Goal: Transaction & Acquisition: Purchase product/service

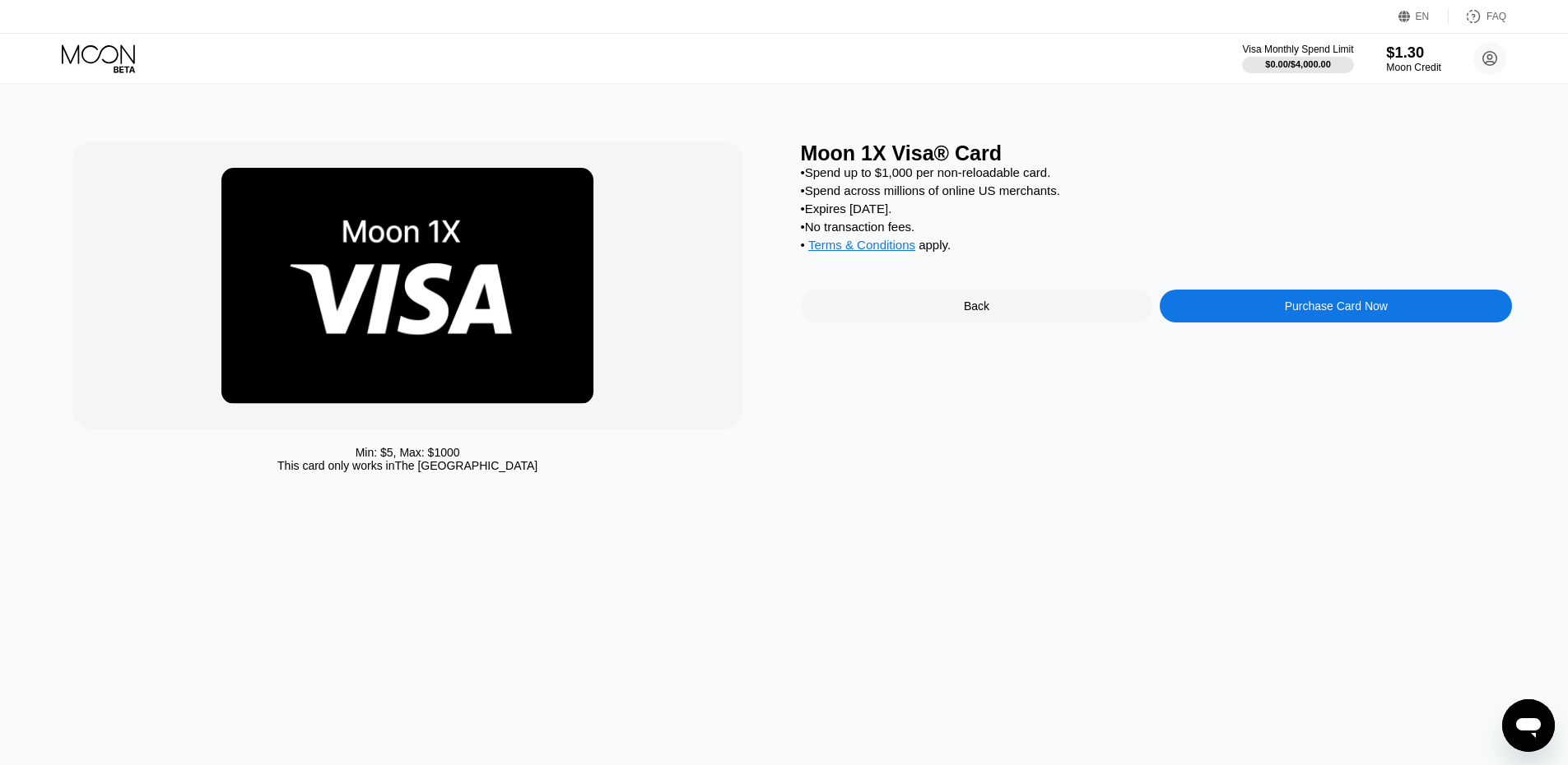
click at [1428, 57] on div "$1.30" at bounding box center [1413, 52] width 55 height 17
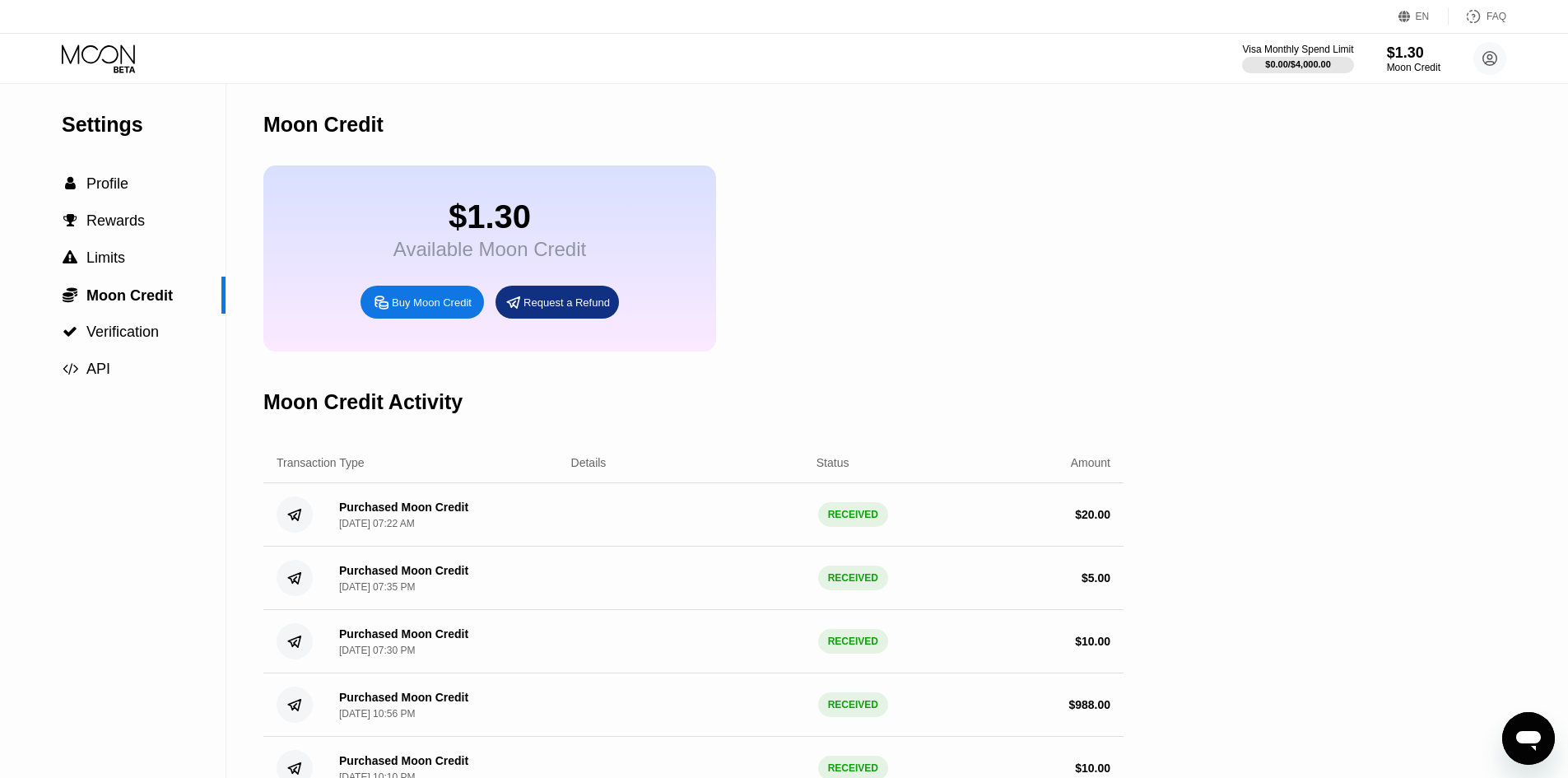
click at [414, 310] on div "Buy Moon Credit" at bounding box center [431, 302] width 80 height 14
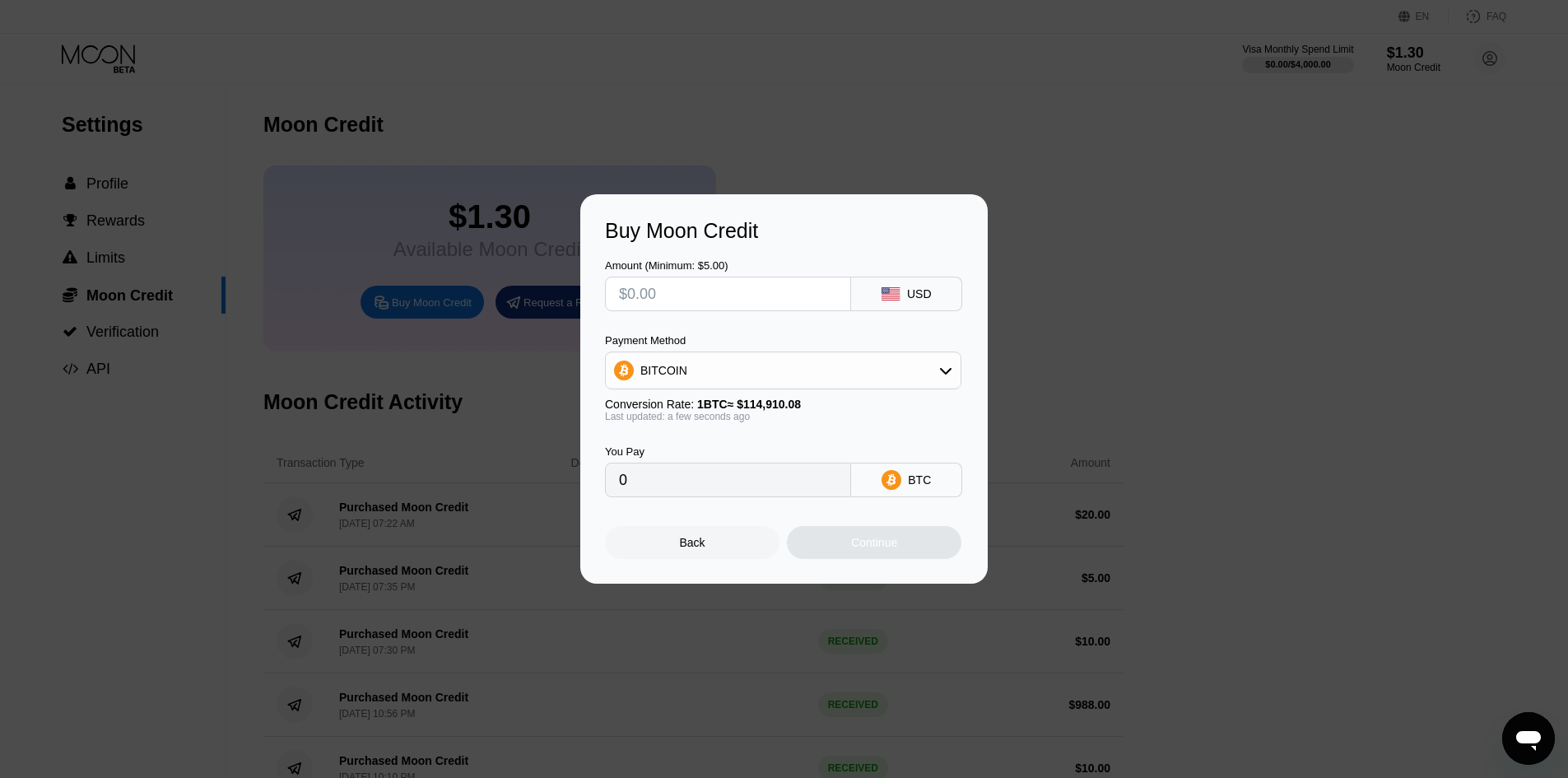
click at [349, 287] on div "Buy Moon Credit Amount (Minimum: $5.00) USD Payment Method BITCOIN Conversion R…" at bounding box center [784, 389] width 1568 height 389
drag, startPoint x: 106, startPoint y: 90, endPoint x: 431, endPoint y: 323, distance: 399.9
click at [111, 97] on div at bounding box center [790, 389] width 1580 height 778
click at [695, 559] on div "Back" at bounding box center [692, 542] width 175 height 33
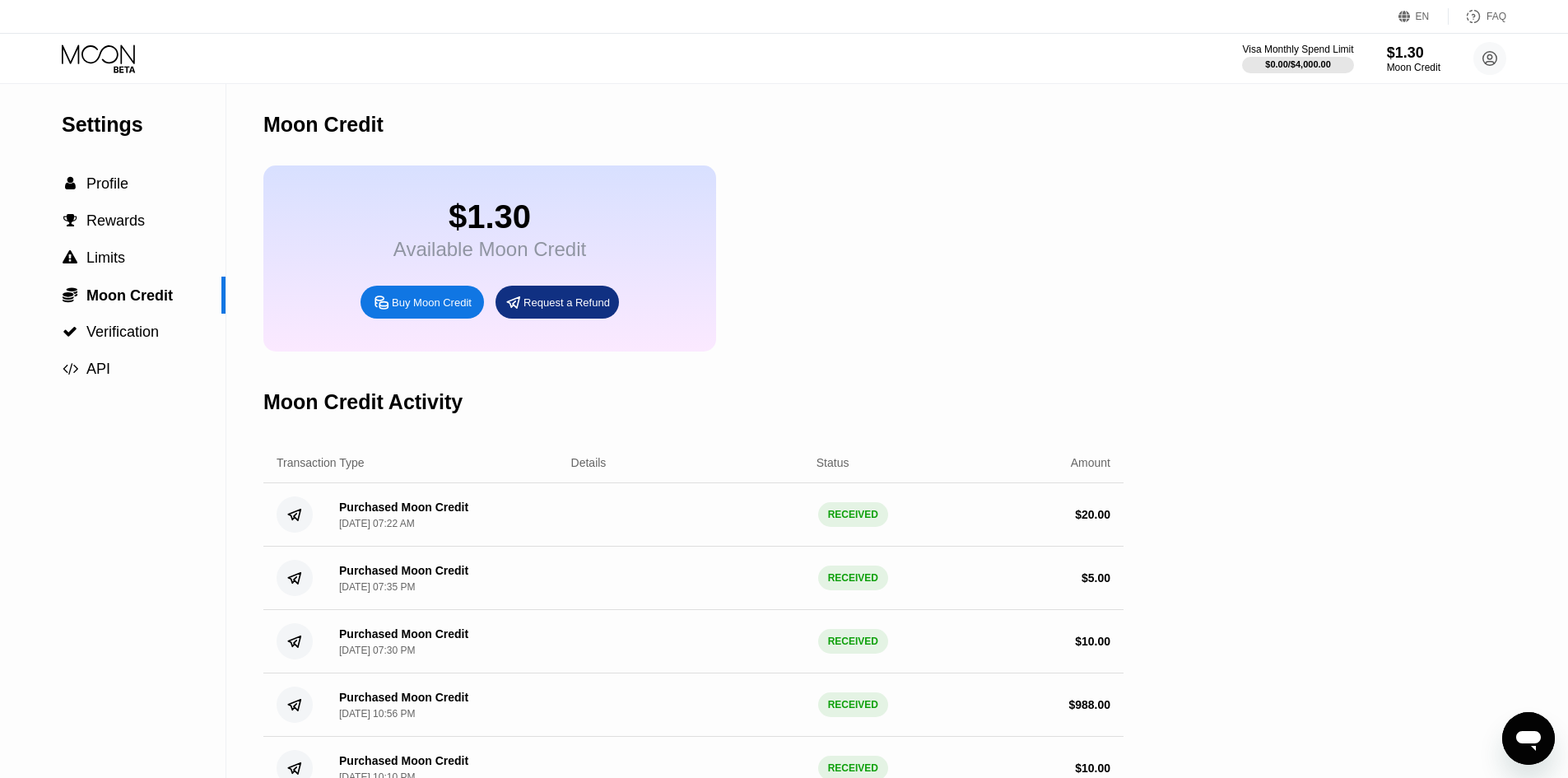
click at [83, 52] on icon at bounding box center [98, 54] width 73 height 19
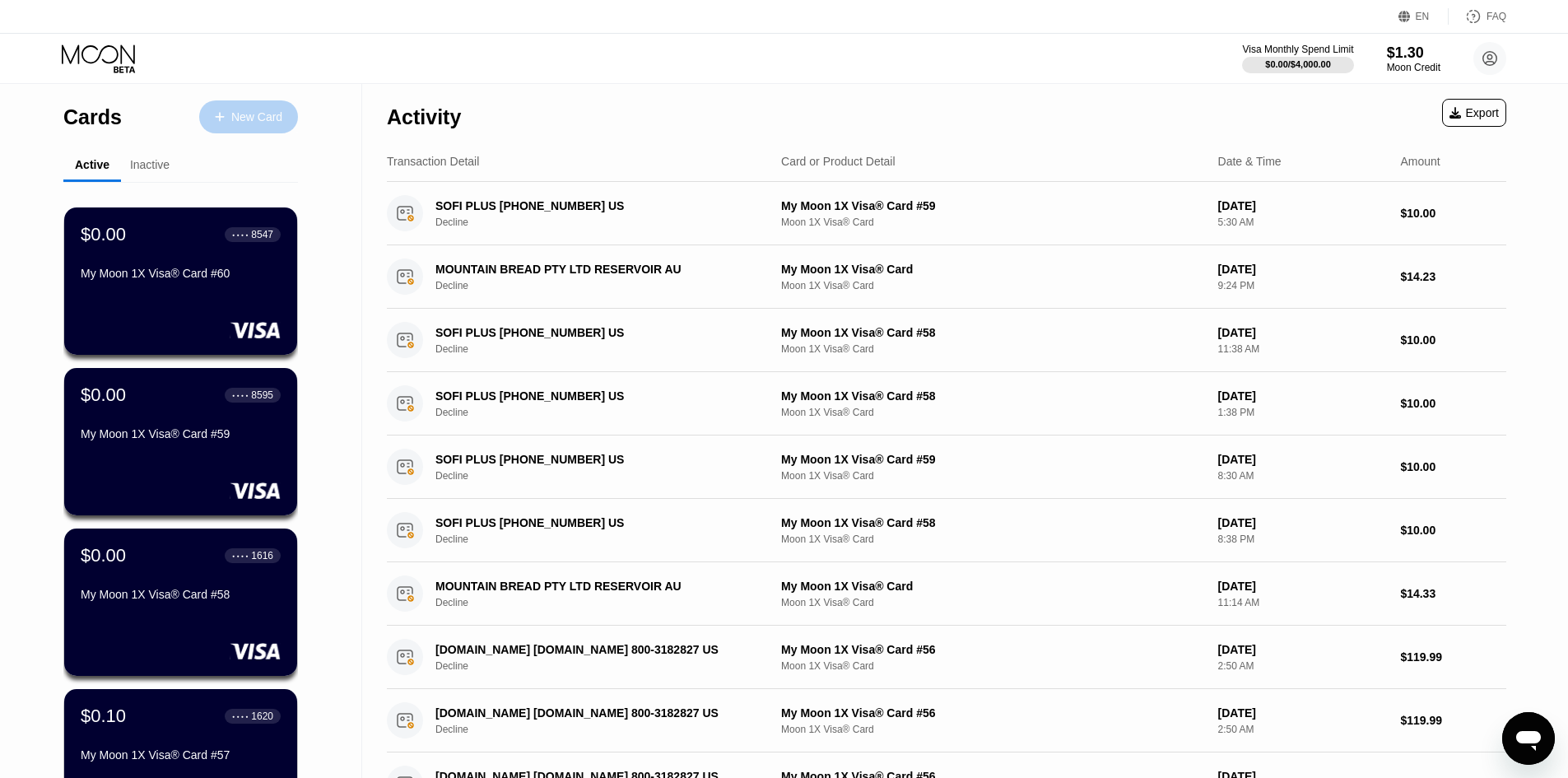
click at [258, 124] on div "New Card" at bounding box center [256, 117] width 51 height 14
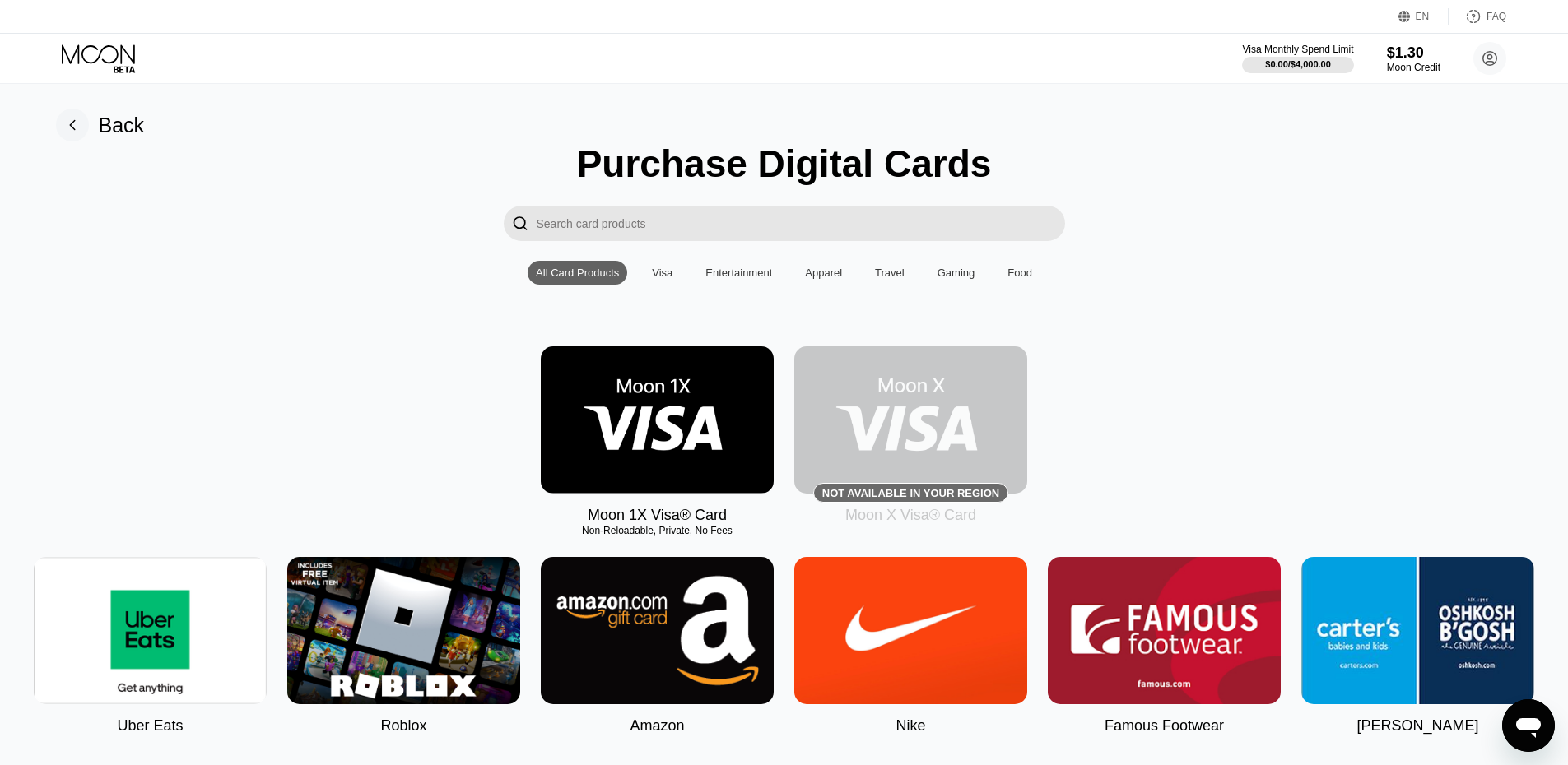
click at [602, 411] on img at bounding box center [657, 420] width 233 height 147
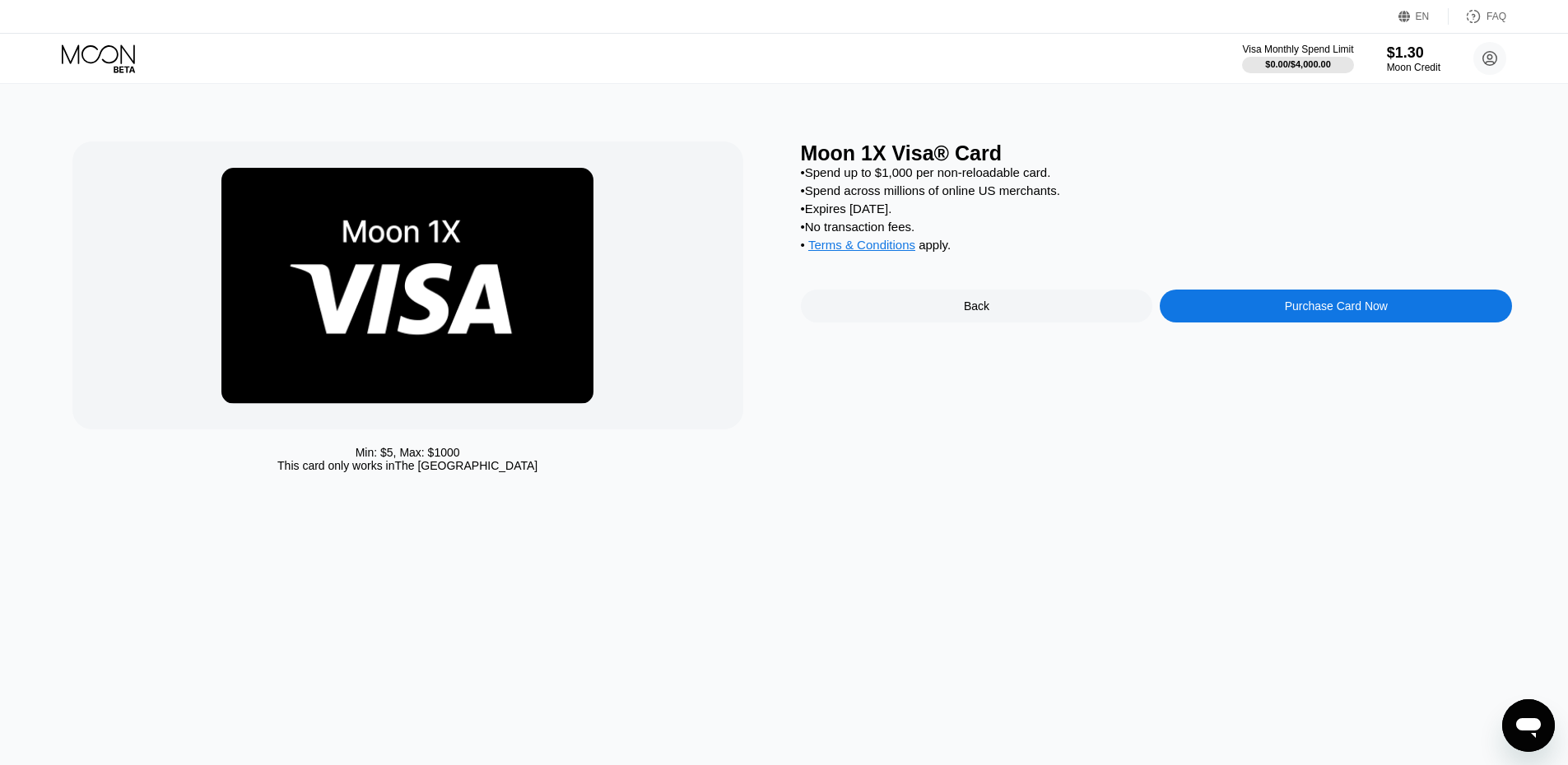
click at [895, 312] on div "Back" at bounding box center [976, 306] width 352 height 33
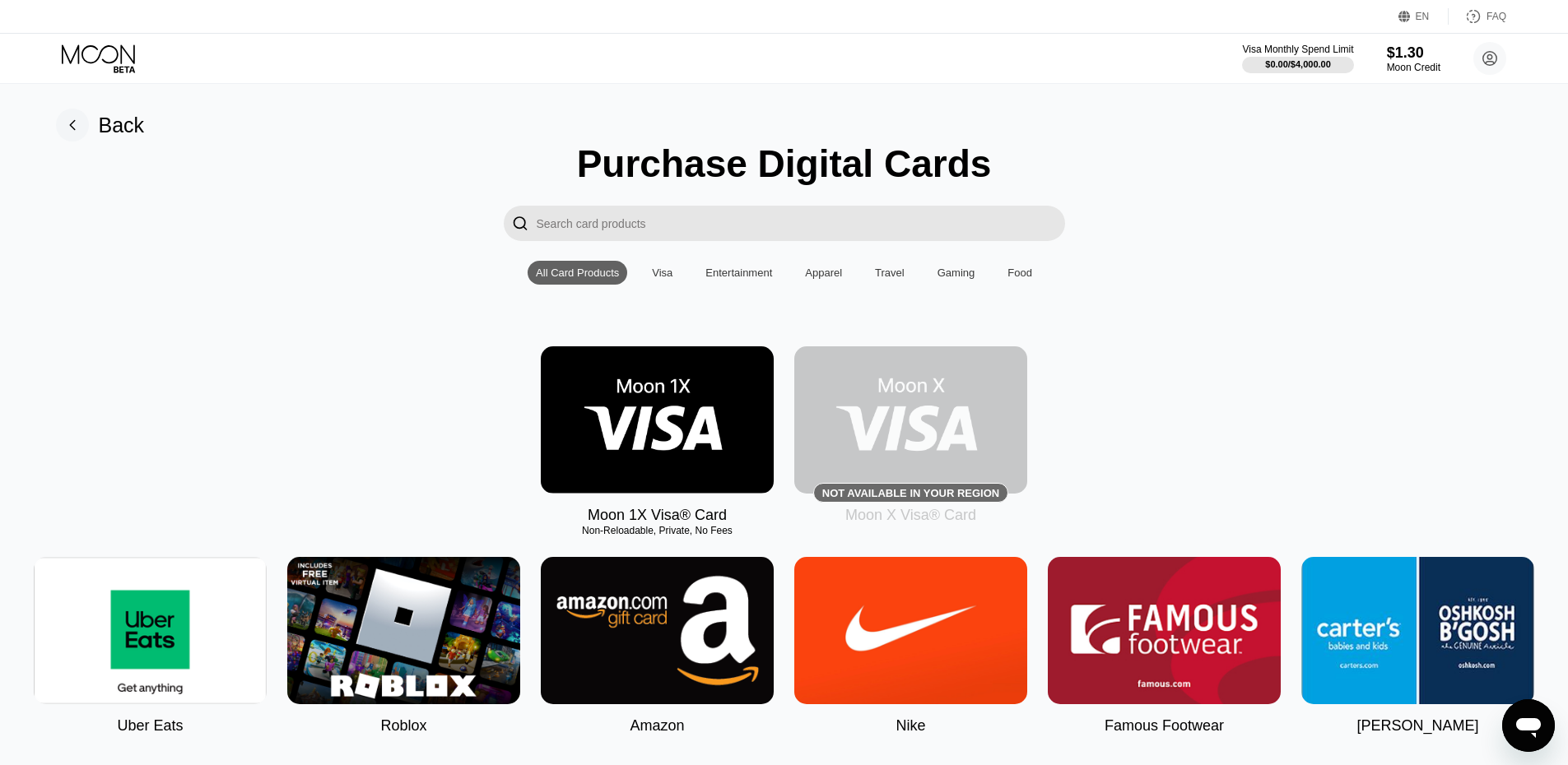
click at [1425, 52] on div "$1.30" at bounding box center [1413, 53] width 53 height 17
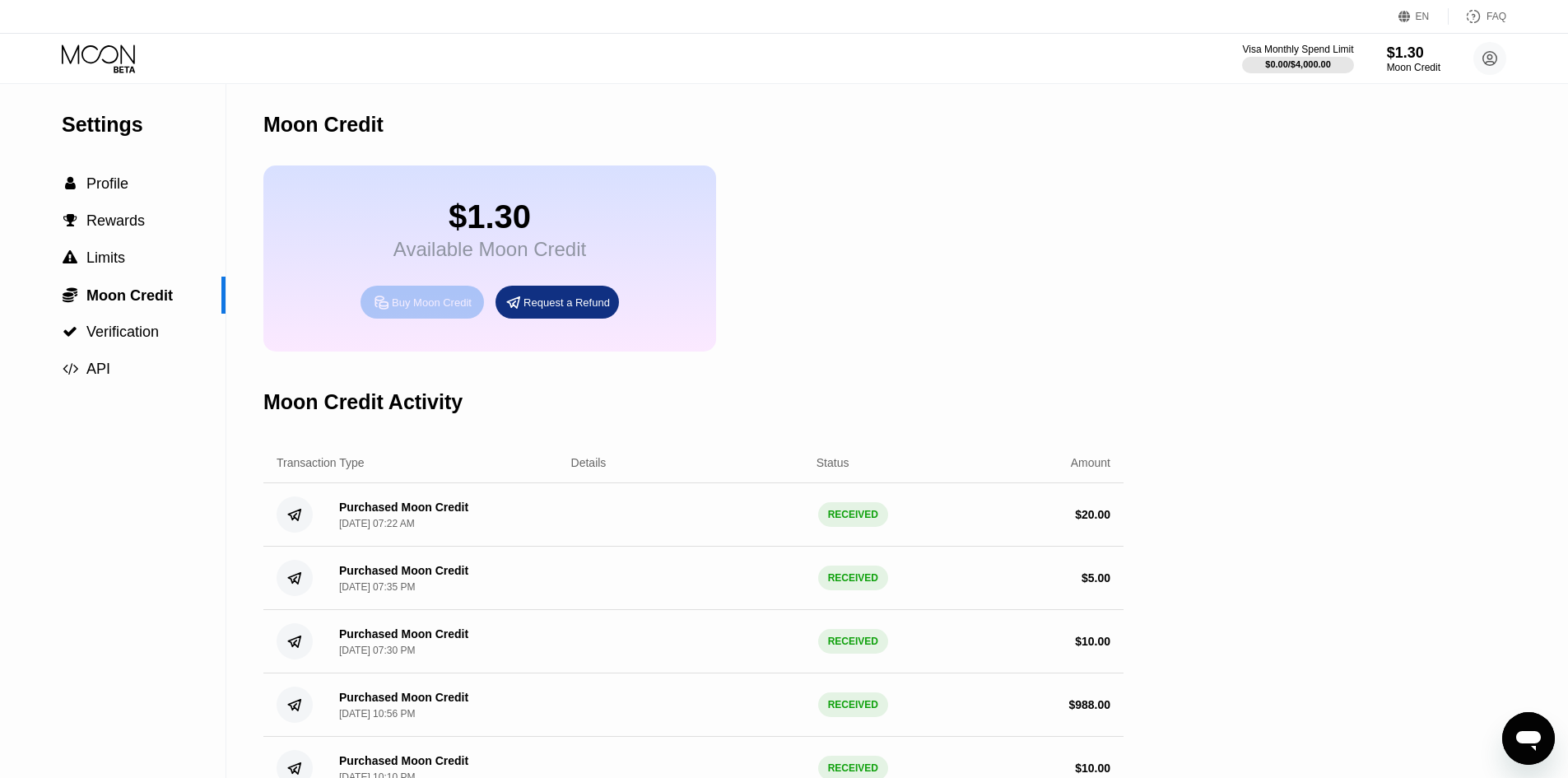
click at [462, 310] on div "Buy Moon Credit" at bounding box center [431, 302] width 80 height 14
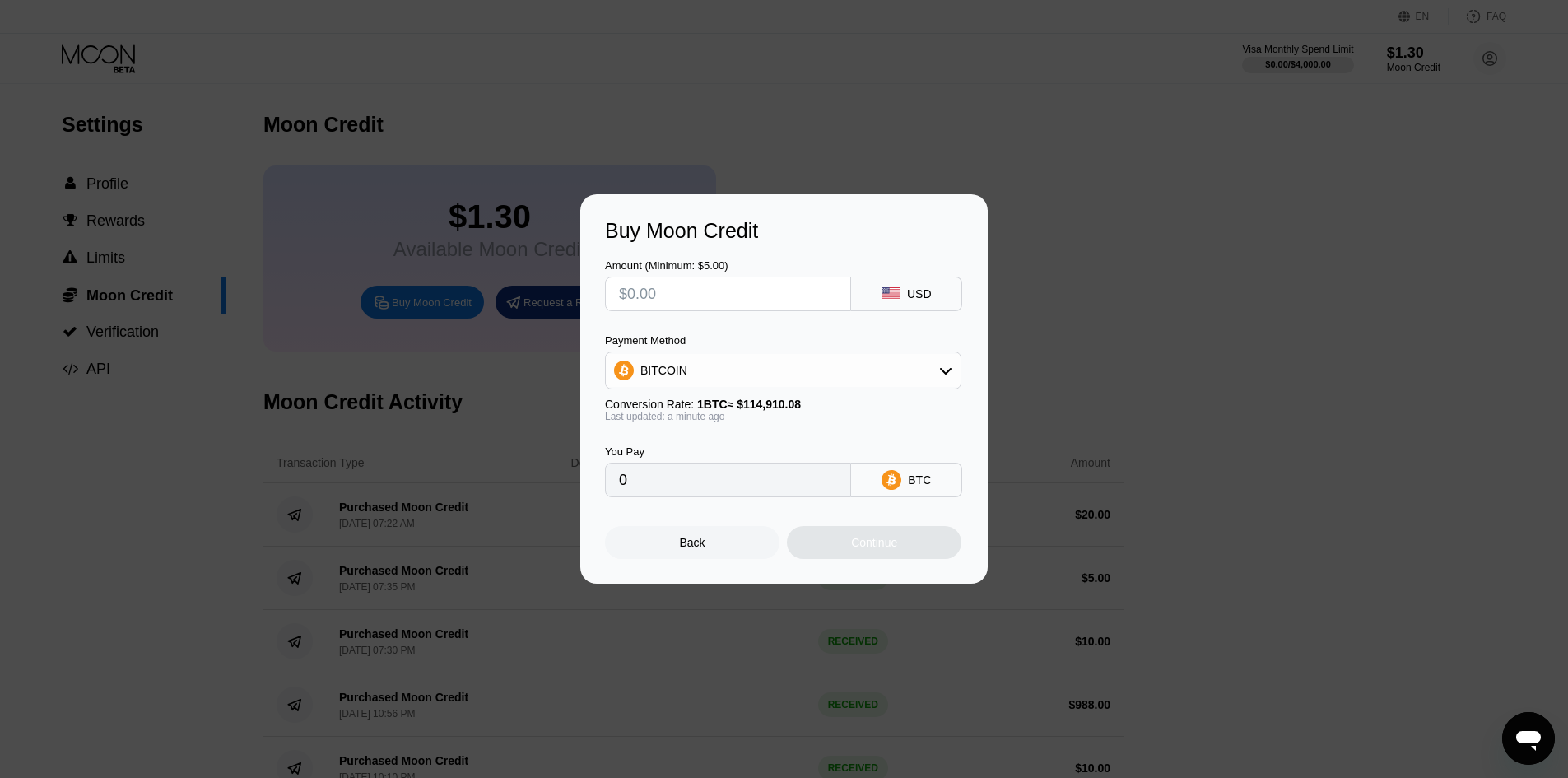
click at [779, 381] on div "BITCOIN" at bounding box center [783, 370] width 355 height 33
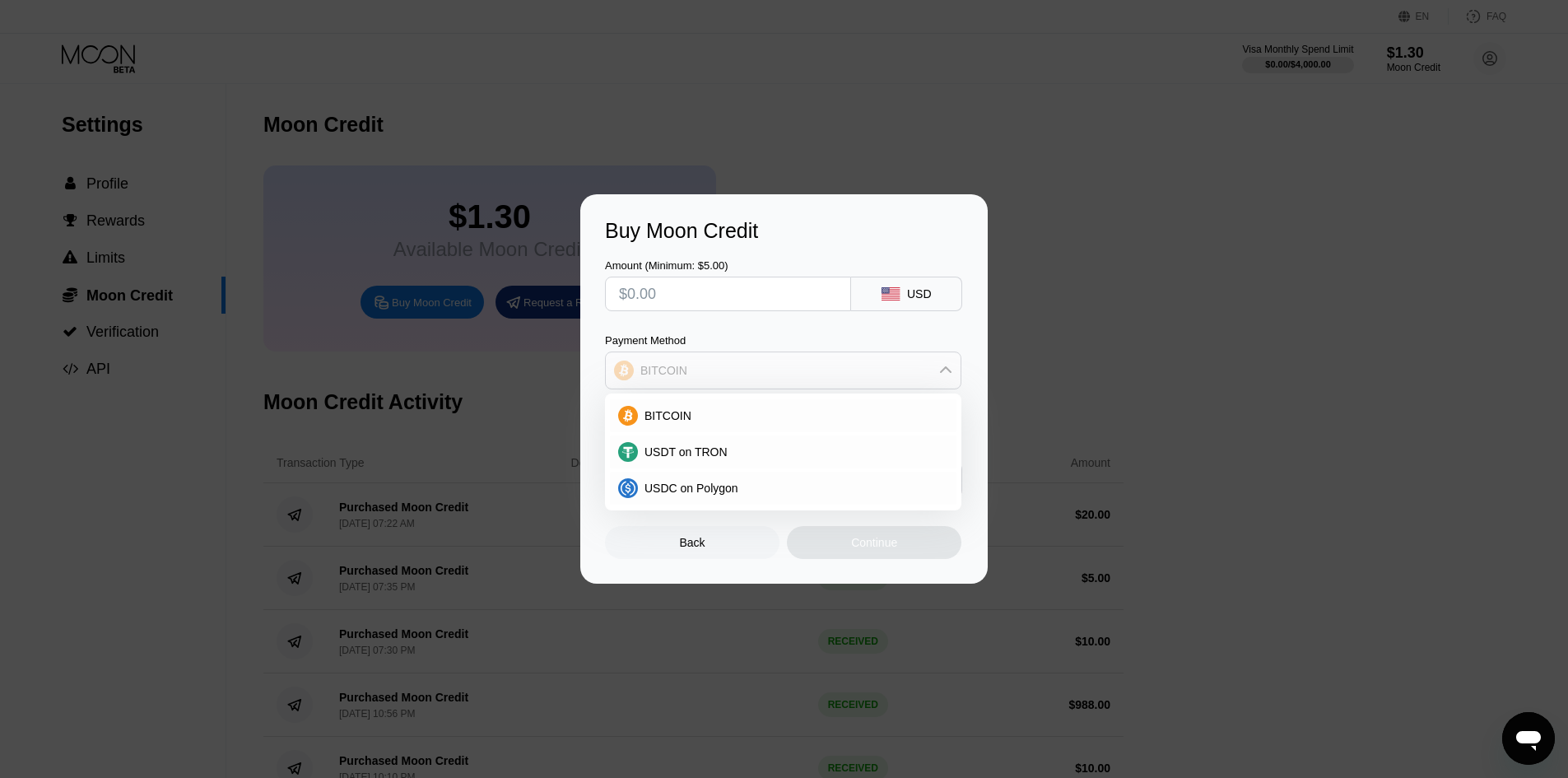
click at [779, 381] on div "BITCOIN" at bounding box center [783, 370] width 355 height 33
click at [757, 497] on div "USDC on Polygon" at bounding box center [783, 488] width 347 height 33
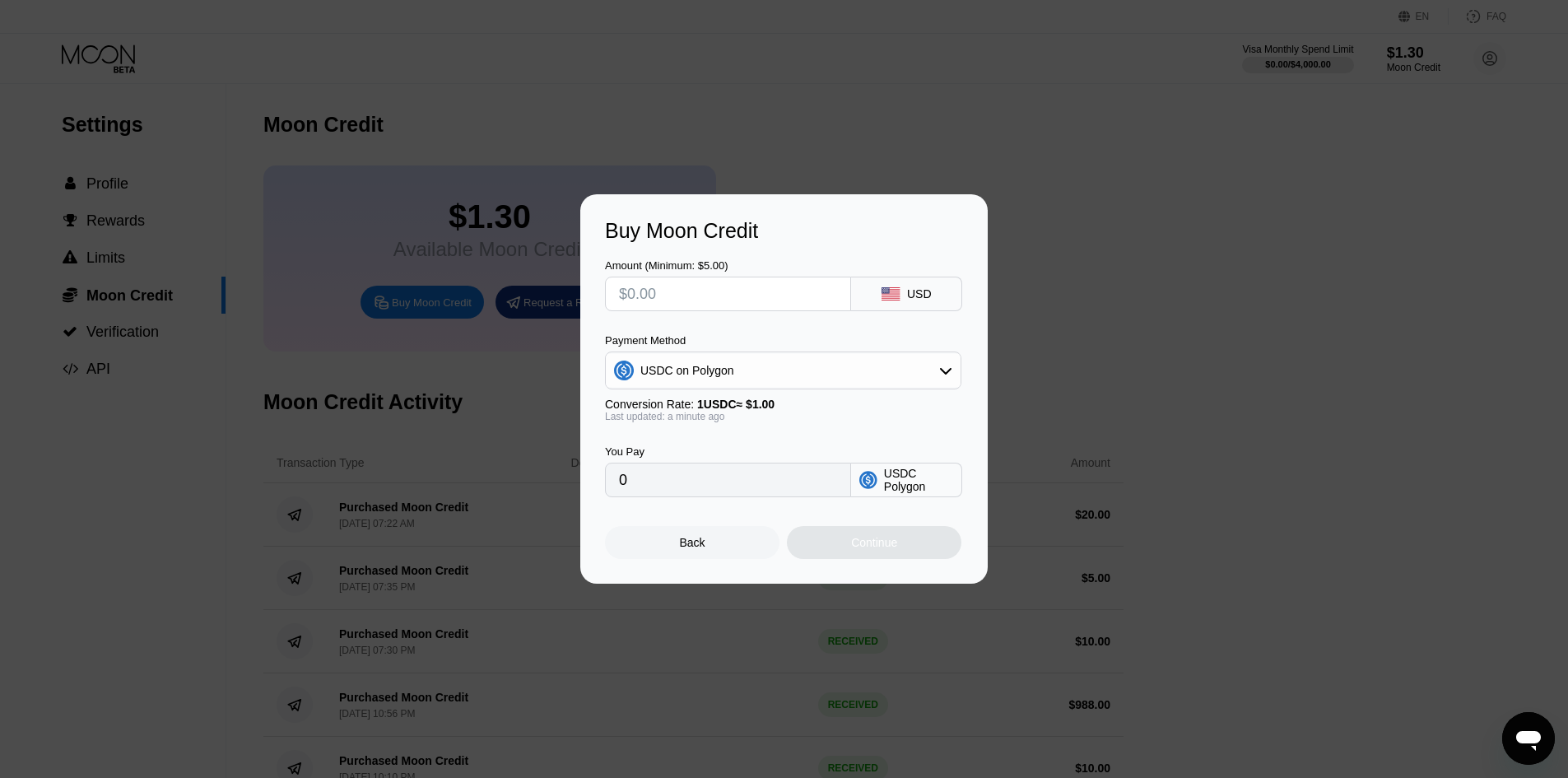
click at [936, 353] on div "USDC on Polygon" at bounding box center [783, 370] width 356 height 38
click at [936, 372] on div "USDC on Polygon" at bounding box center [783, 370] width 355 height 33
click at [1157, 118] on div at bounding box center [790, 389] width 1580 height 778
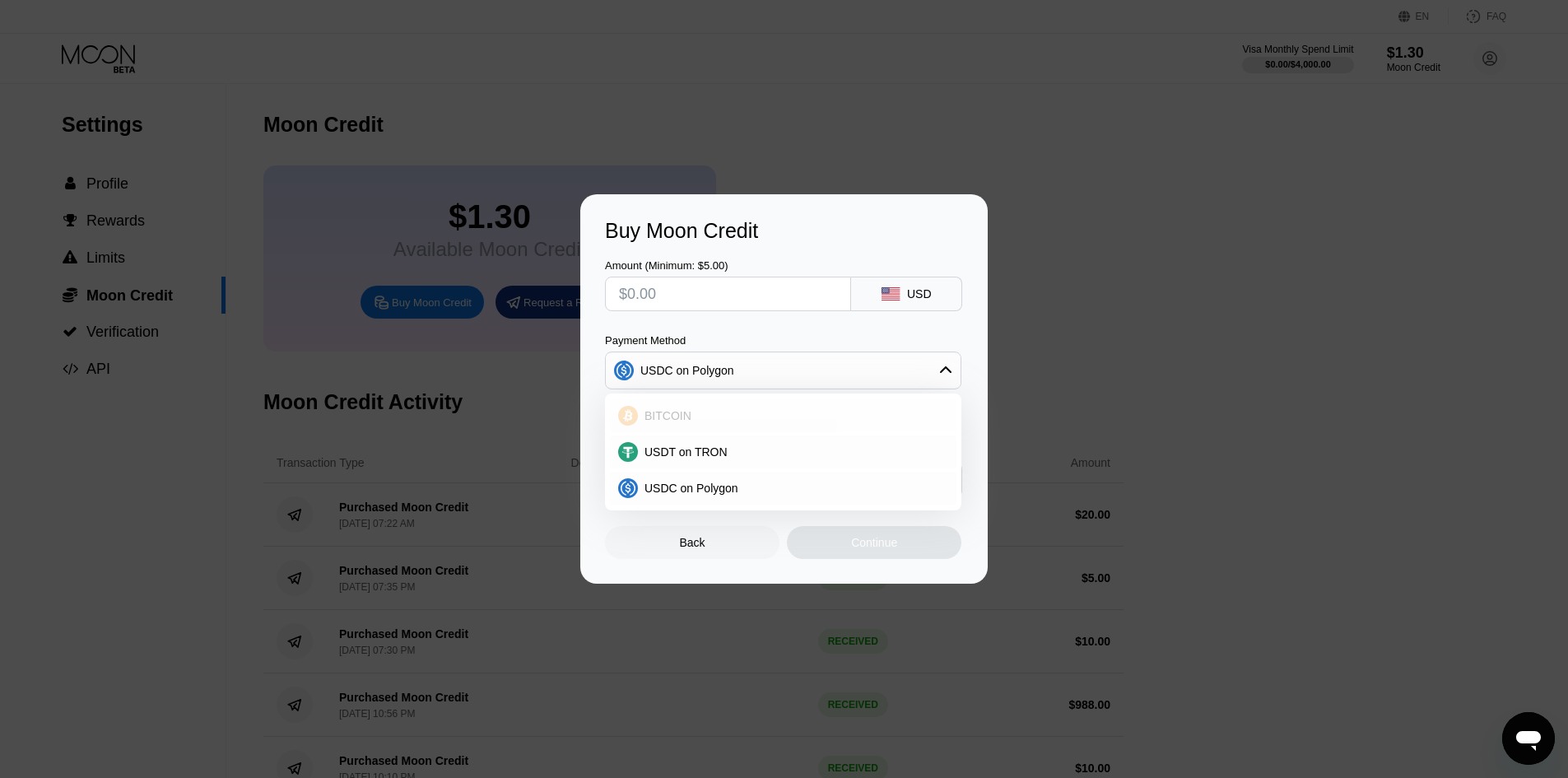
click at [731, 409] on div "BITCOIN" at bounding box center [793, 415] width 311 height 13
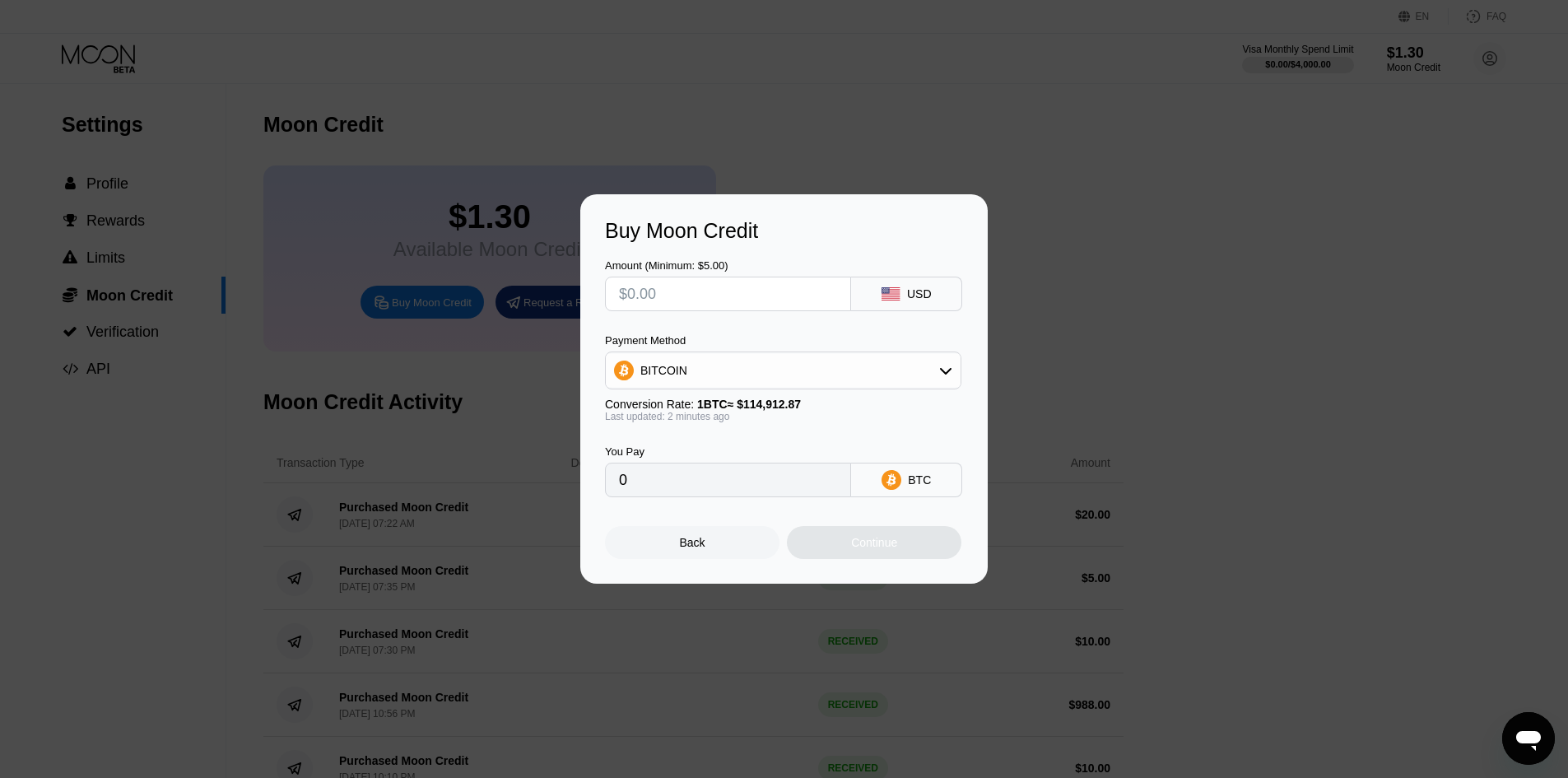
click at [762, 297] on input "text" at bounding box center [727, 293] width 218 height 33
type input "$4"
type input "0.00003482"
type input "$45"
type input "0.00039165"
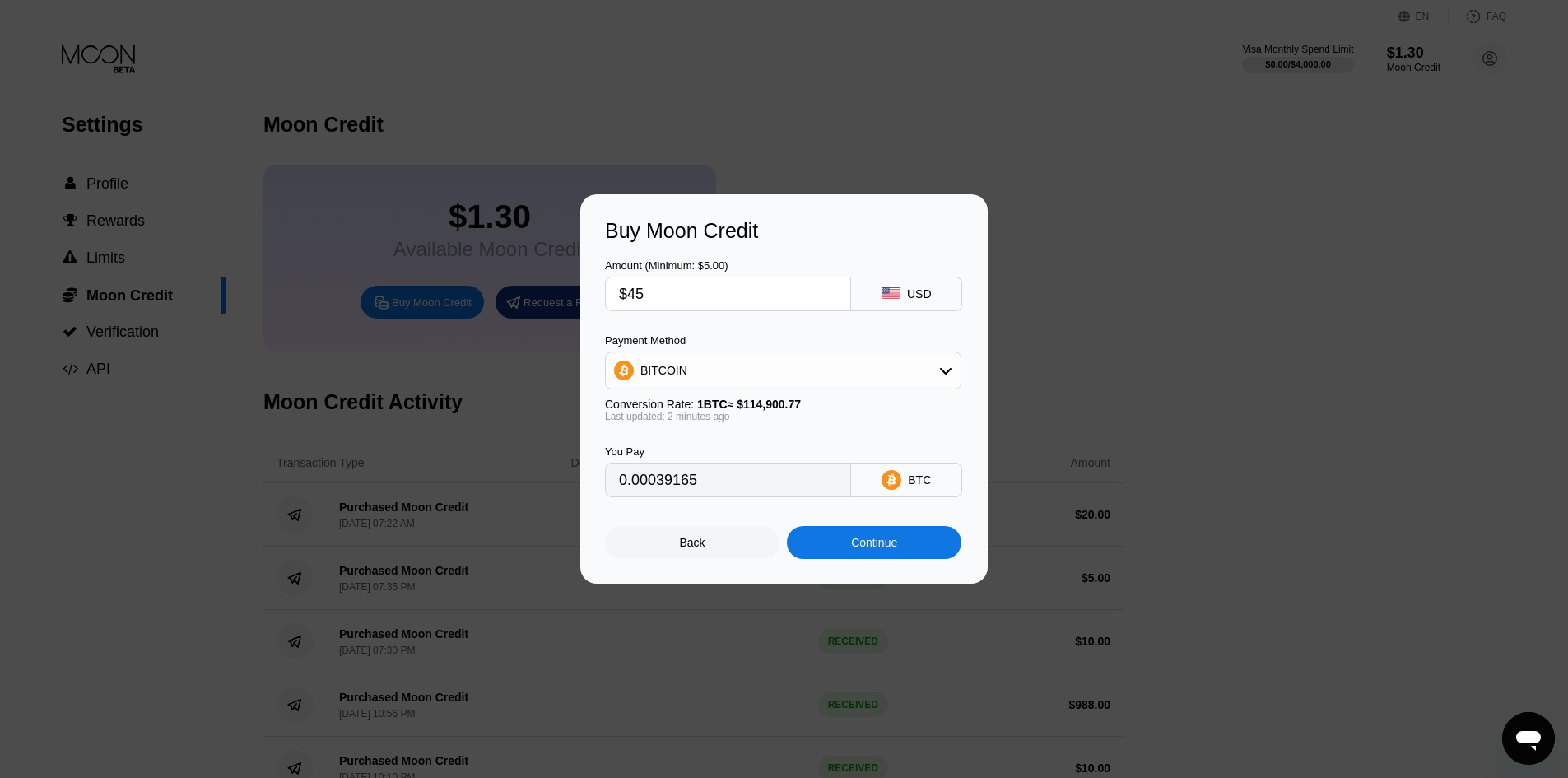
type input "$45"
click at [872, 545] on div "Continue" at bounding box center [874, 542] width 46 height 13
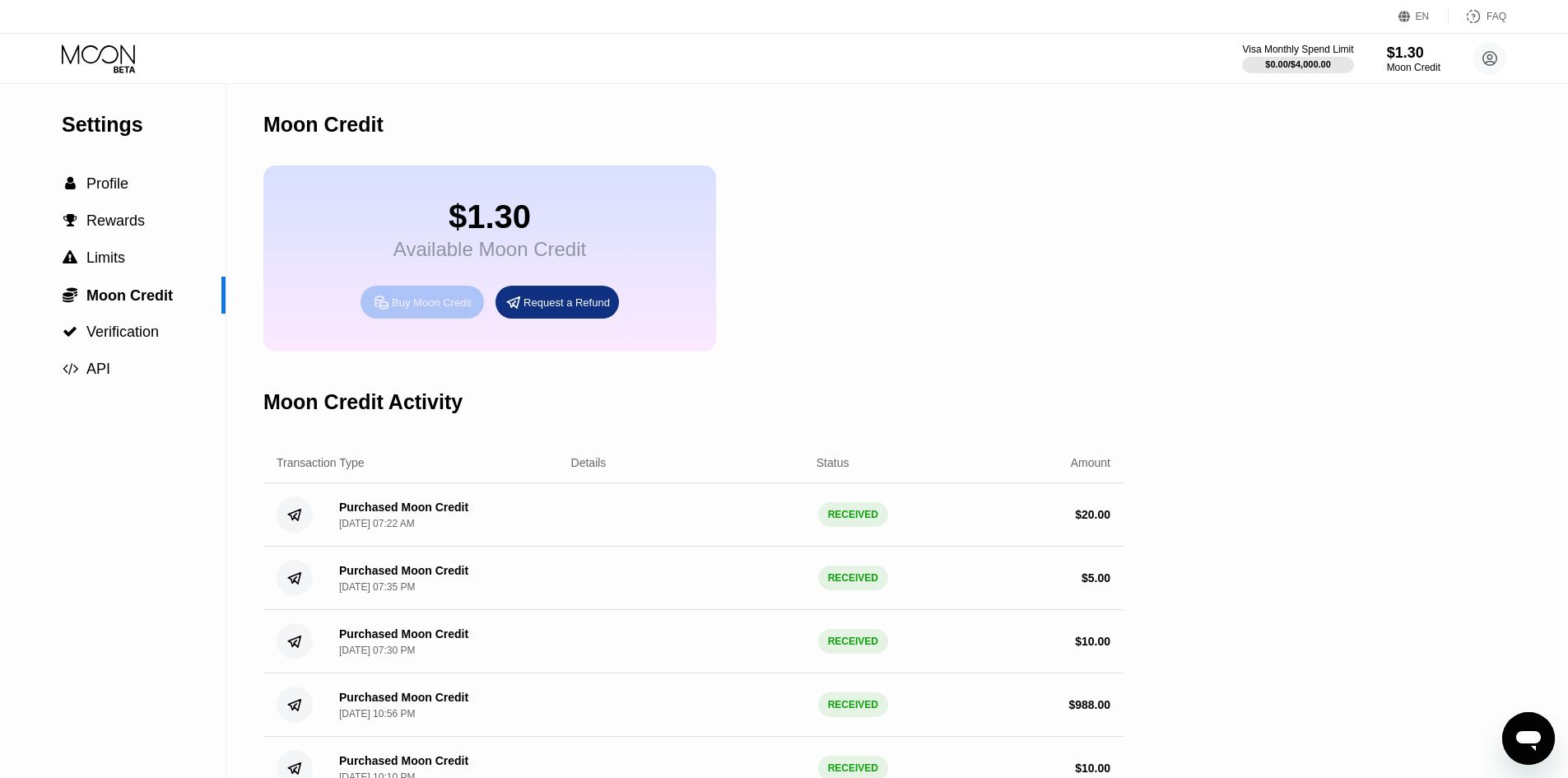
click at [385, 306] on icon at bounding box center [381, 302] width 17 height 17
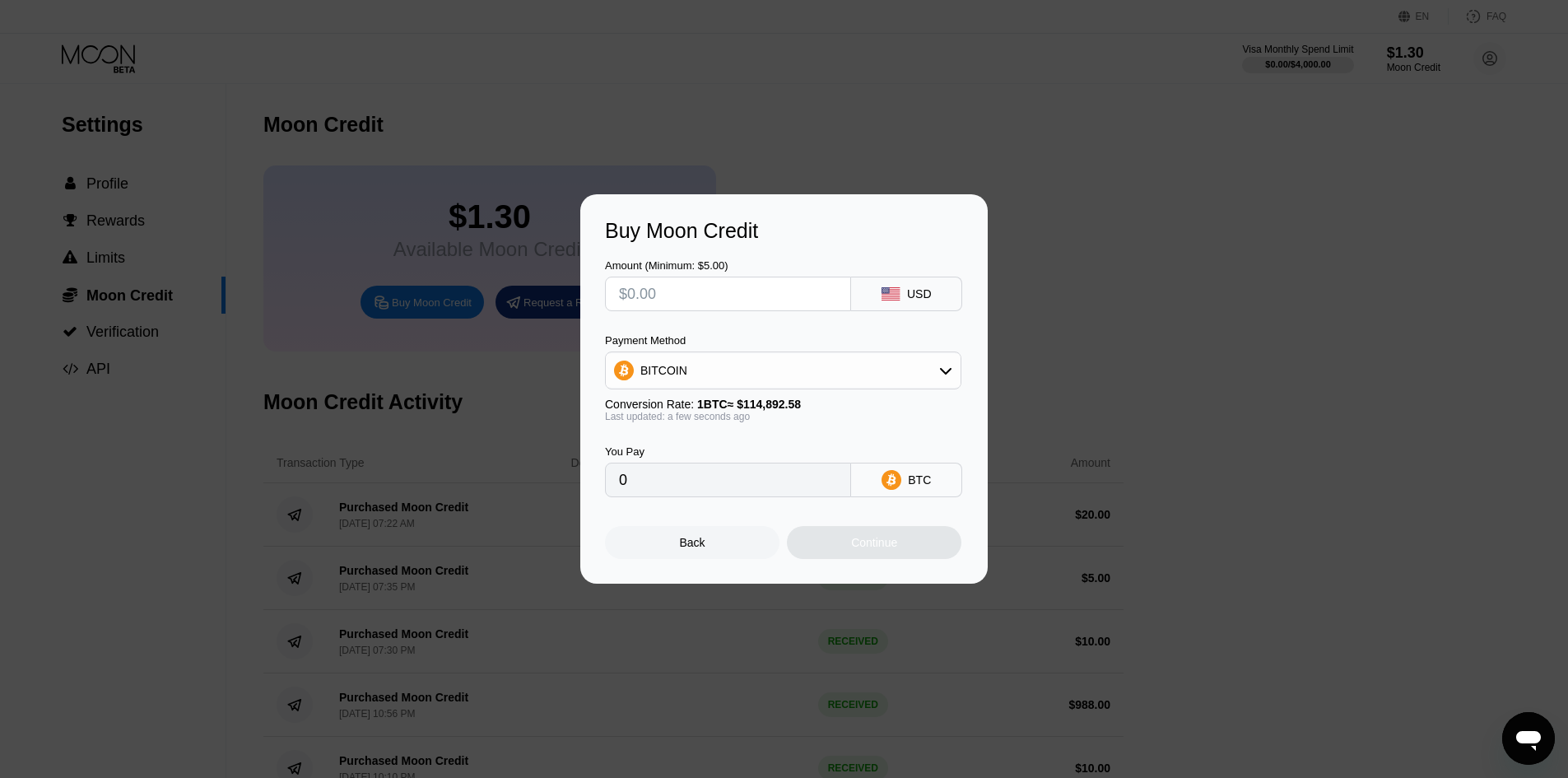
click at [931, 702] on div at bounding box center [790, 389] width 1580 height 778
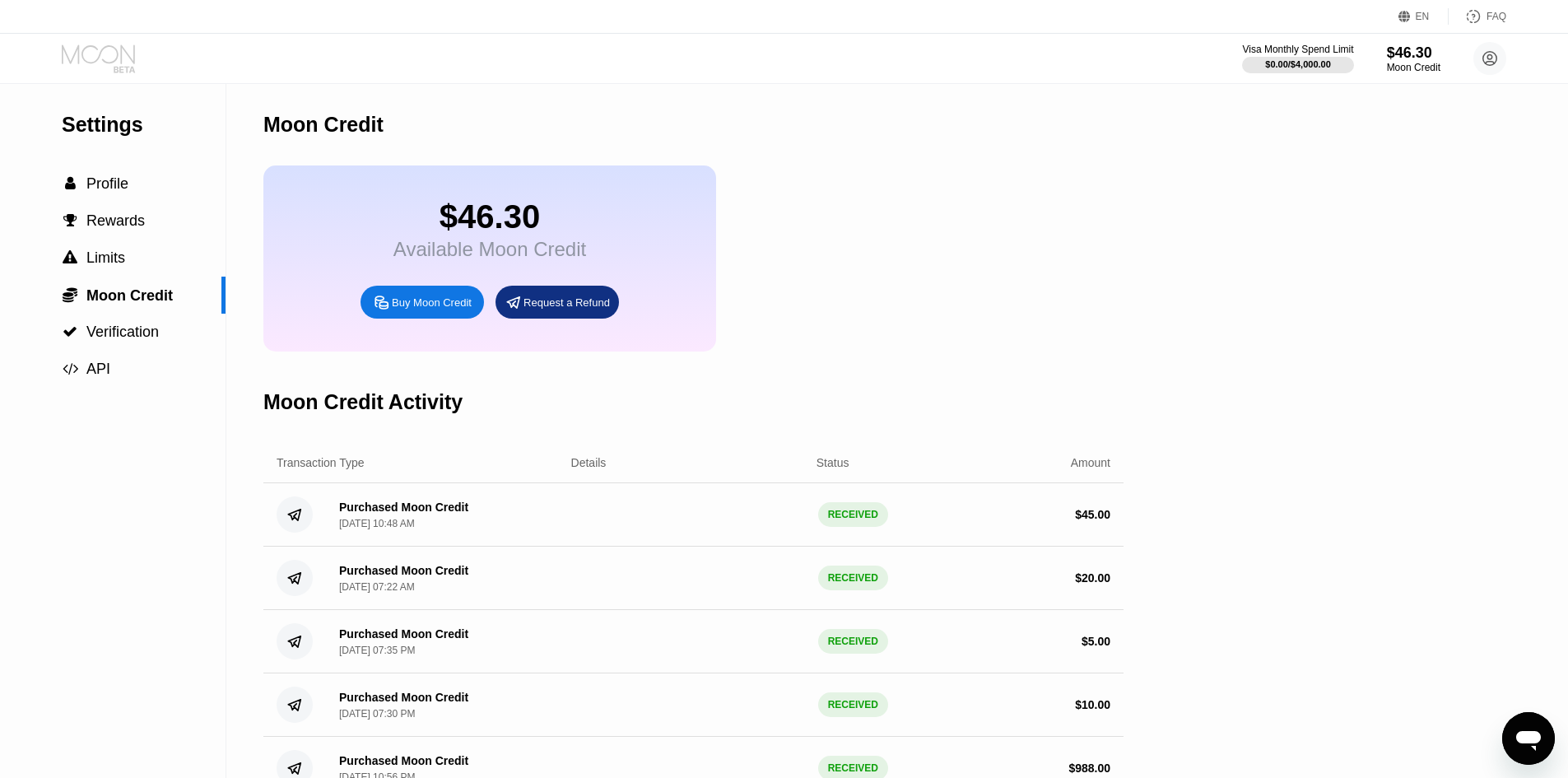
click at [121, 59] on icon at bounding box center [98, 54] width 73 height 19
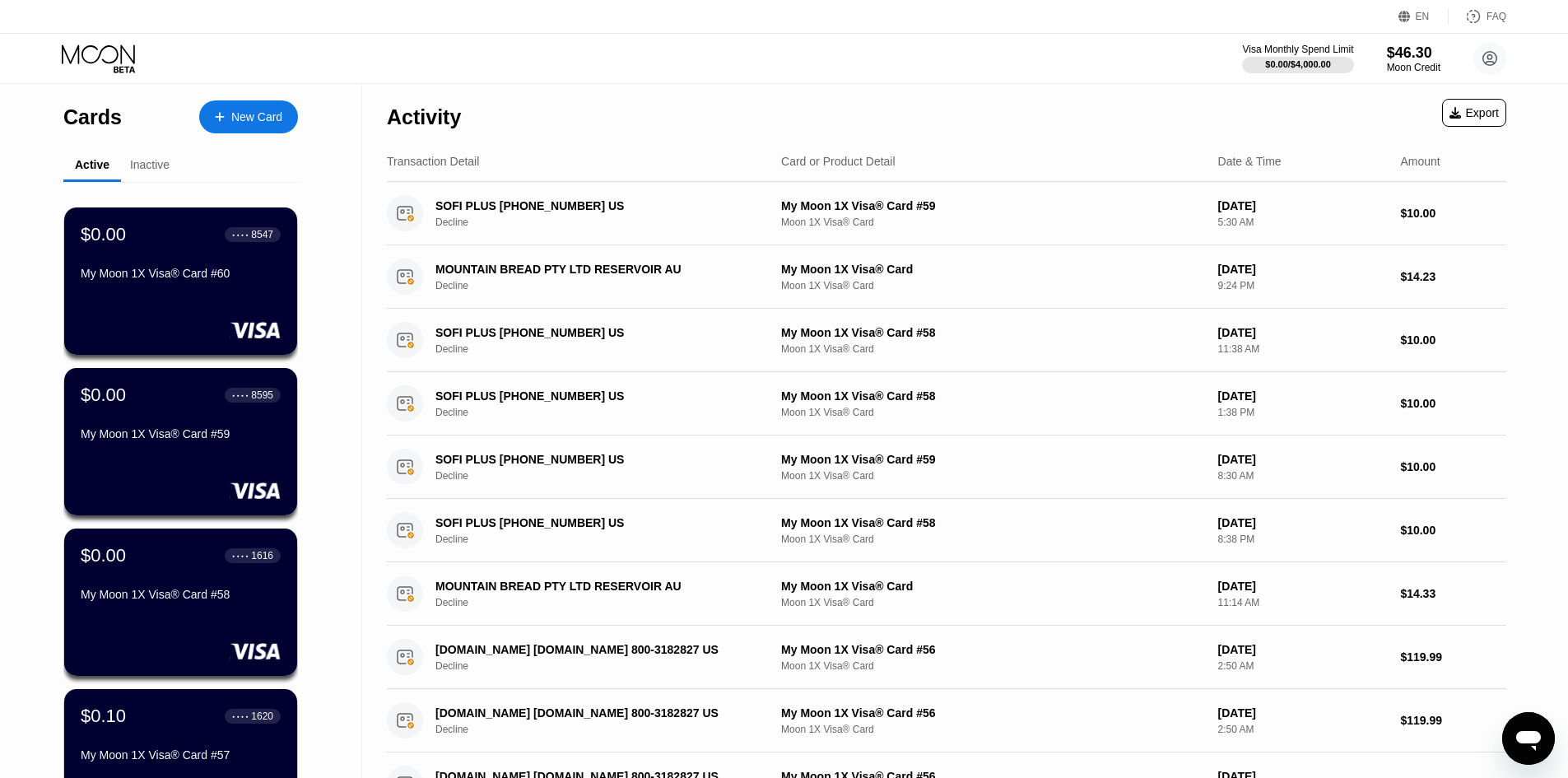
click at [265, 141] on div "Cards New Card Active Inactive $0.00 ● ● ● ● 8547 My Moon 1X Visa® Card #60 $0.…" at bounding box center [181, 585] width 235 height 1002
click at [260, 133] on div "Cards New Card" at bounding box center [181, 113] width 235 height 58
drag, startPoint x: 259, startPoint y: 133, endPoint x: 247, endPoint y: 121, distance: 17.0
click at [254, 130] on div "Cards New Card" at bounding box center [181, 113] width 235 height 58
click at [247, 121] on div "New Card" at bounding box center [256, 117] width 51 height 14
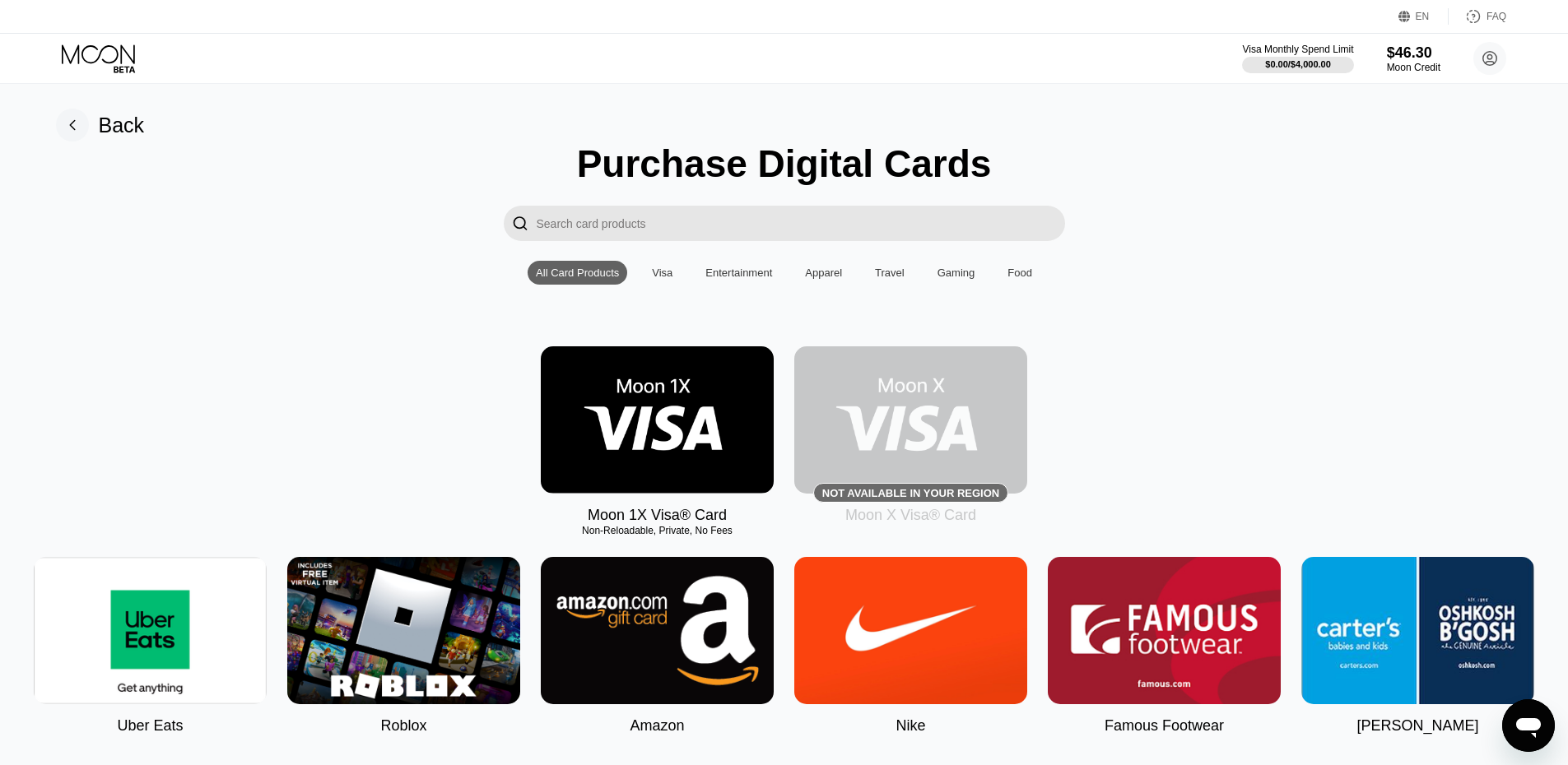
click at [740, 402] on img at bounding box center [657, 420] width 233 height 147
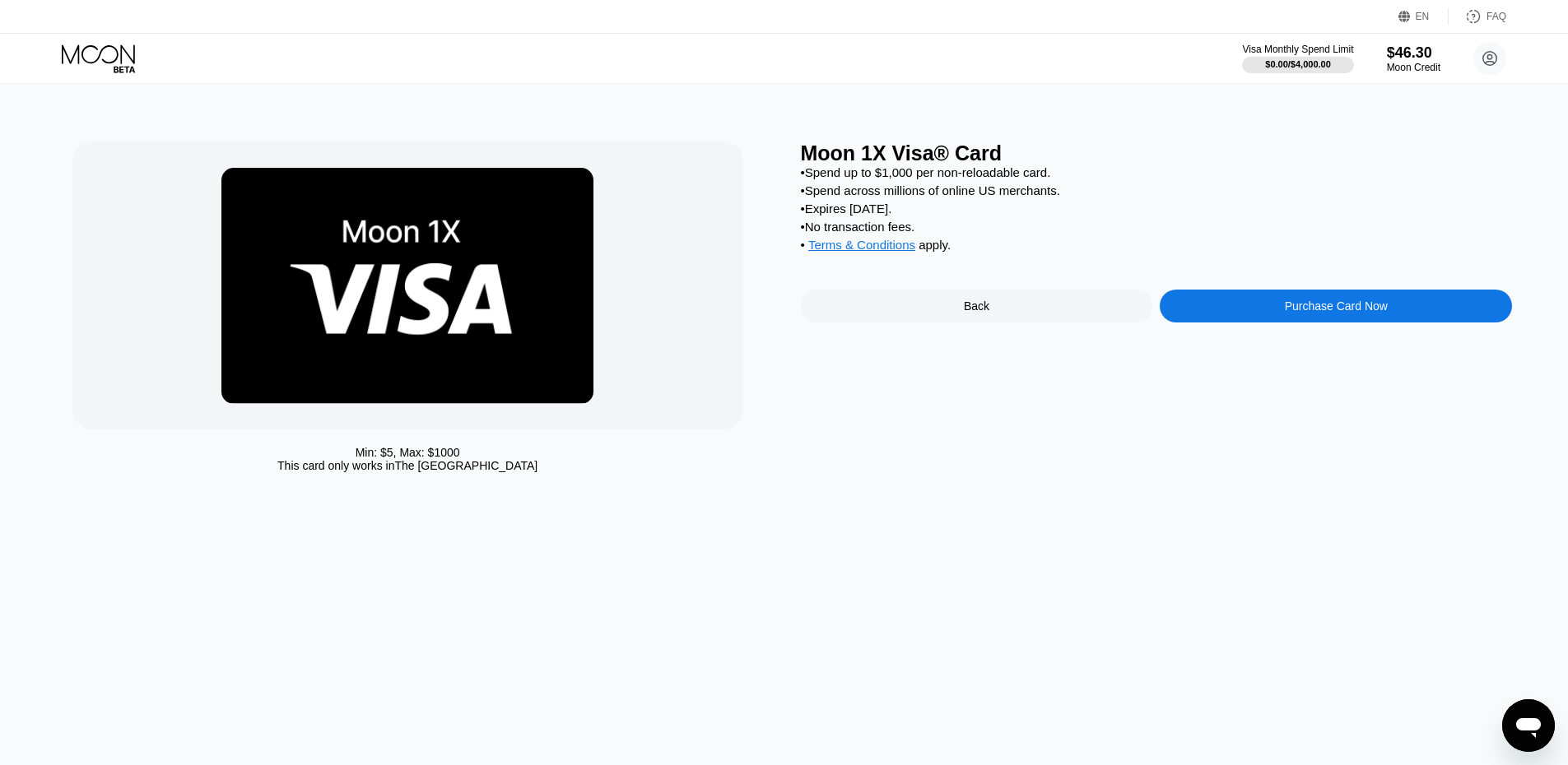
click at [1212, 320] on div "Purchase Card Now" at bounding box center [1335, 306] width 352 height 33
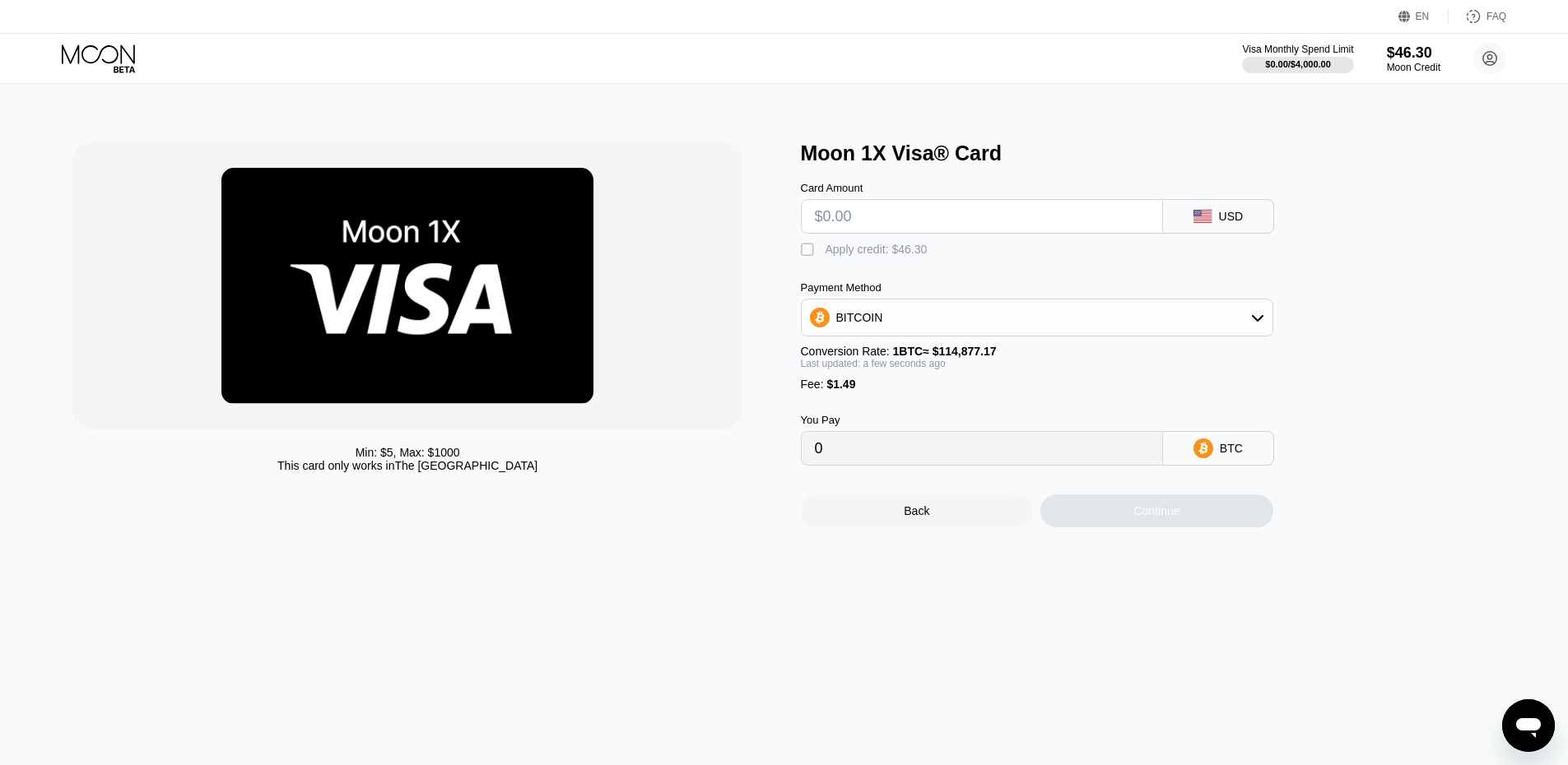
click at [903, 223] on input "text" at bounding box center [982, 216] width 334 height 33
type input "$56"
type input "0.00050045"
type input "$5"
type input "0.00005650"
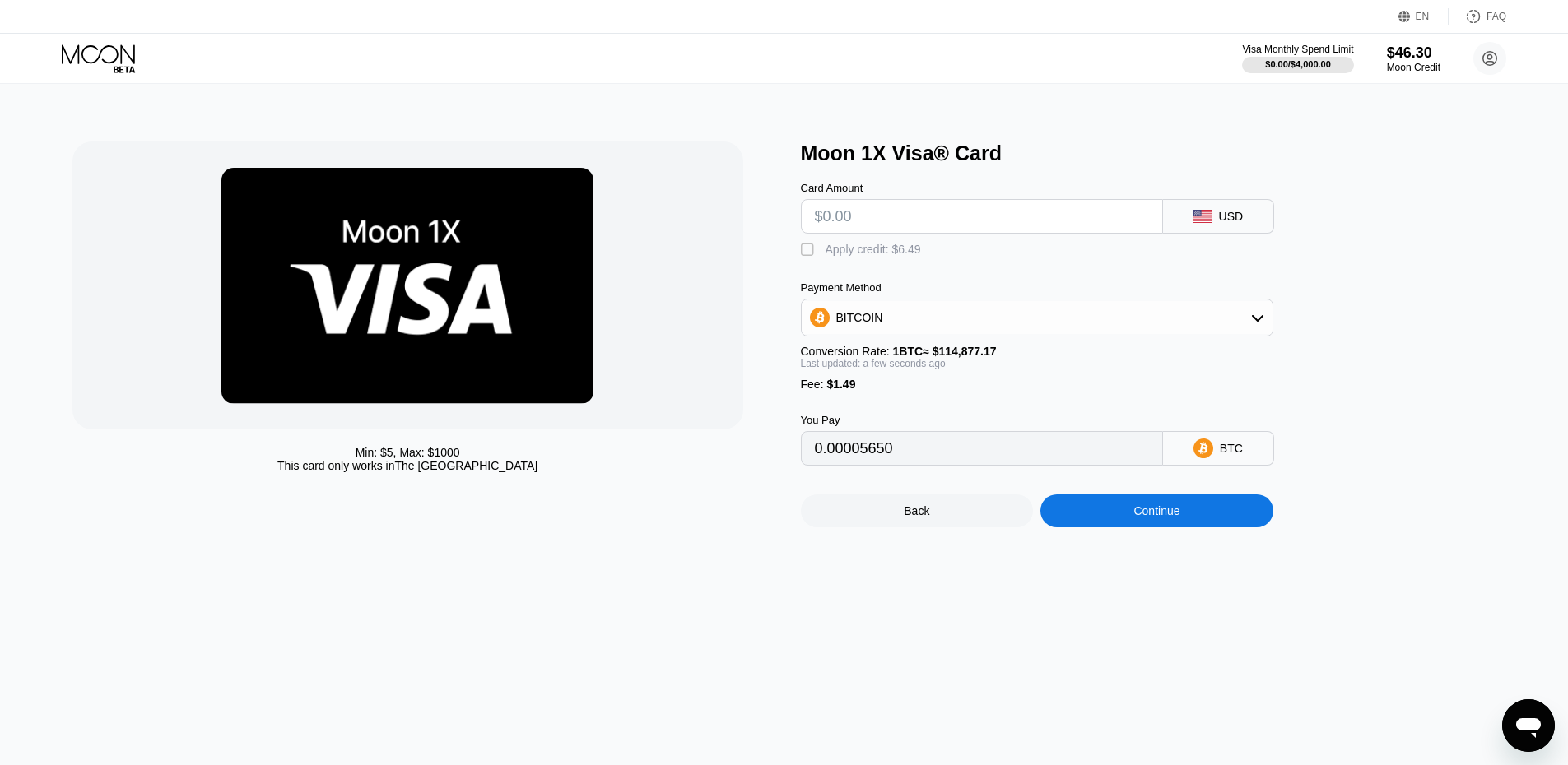
type input "0"
type input "$45"
type input "0.00040470"
type input "$45"
click at [913, 258] on div " Apply credit: $46.30" at bounding box center [867, 250] width 135 height 16
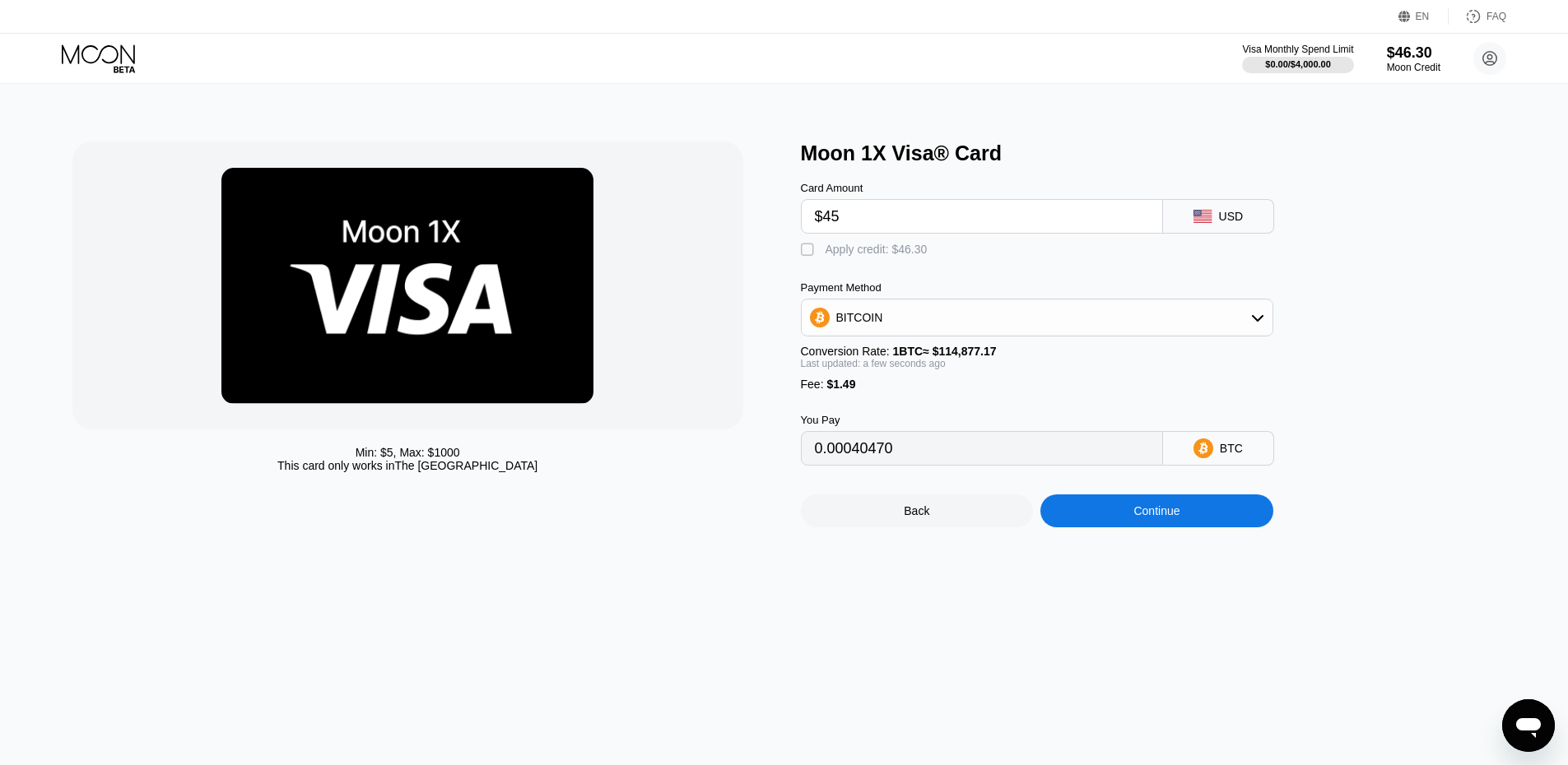
type input "0.00000166"
click at [1129, 527] on div "Continue" at bounding box center [1157, 511] width 233 height 33
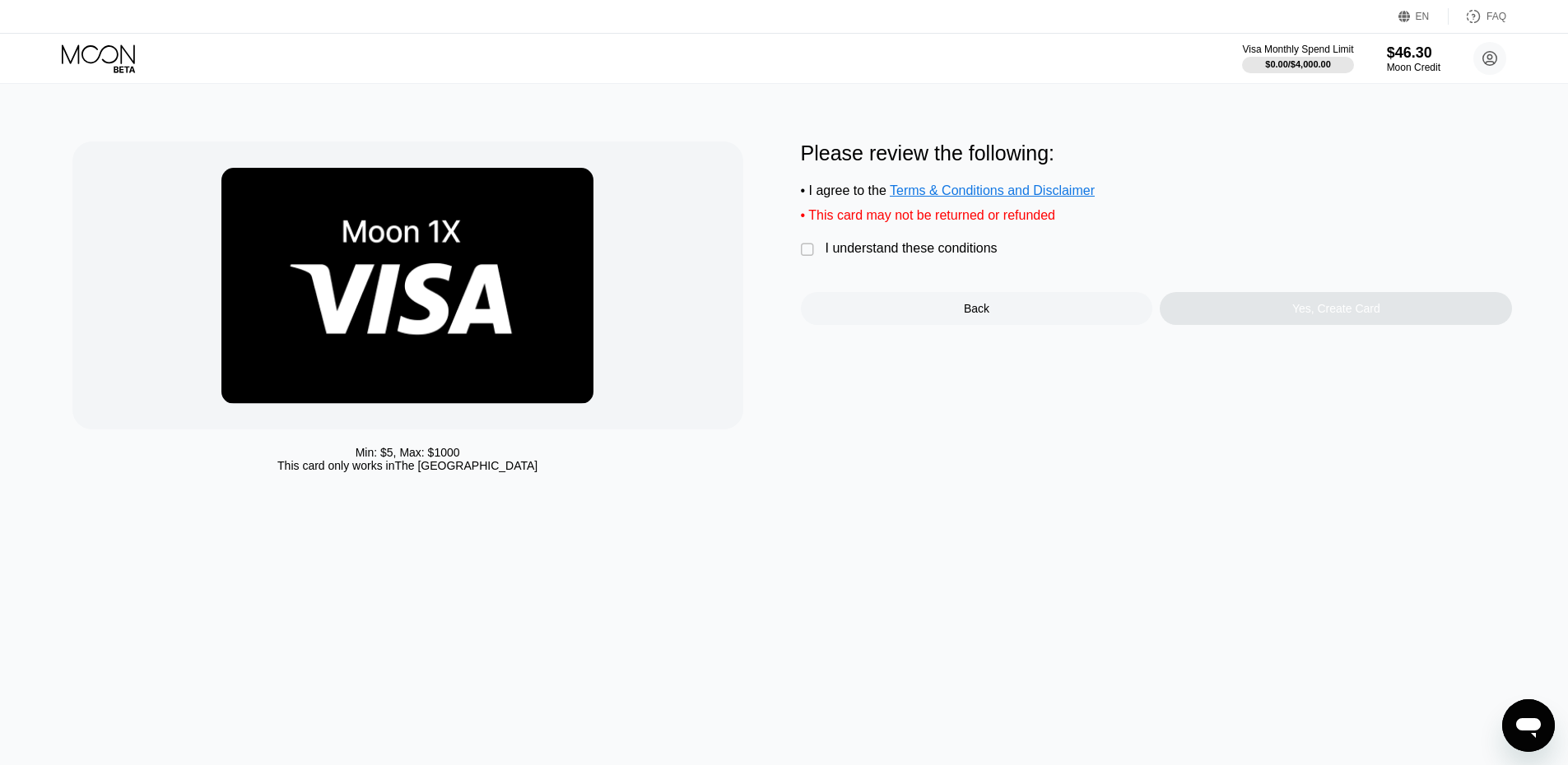
click at [849, 258] on div " I understand these conditions" at bounding box center [903, 250] width 205 height 17
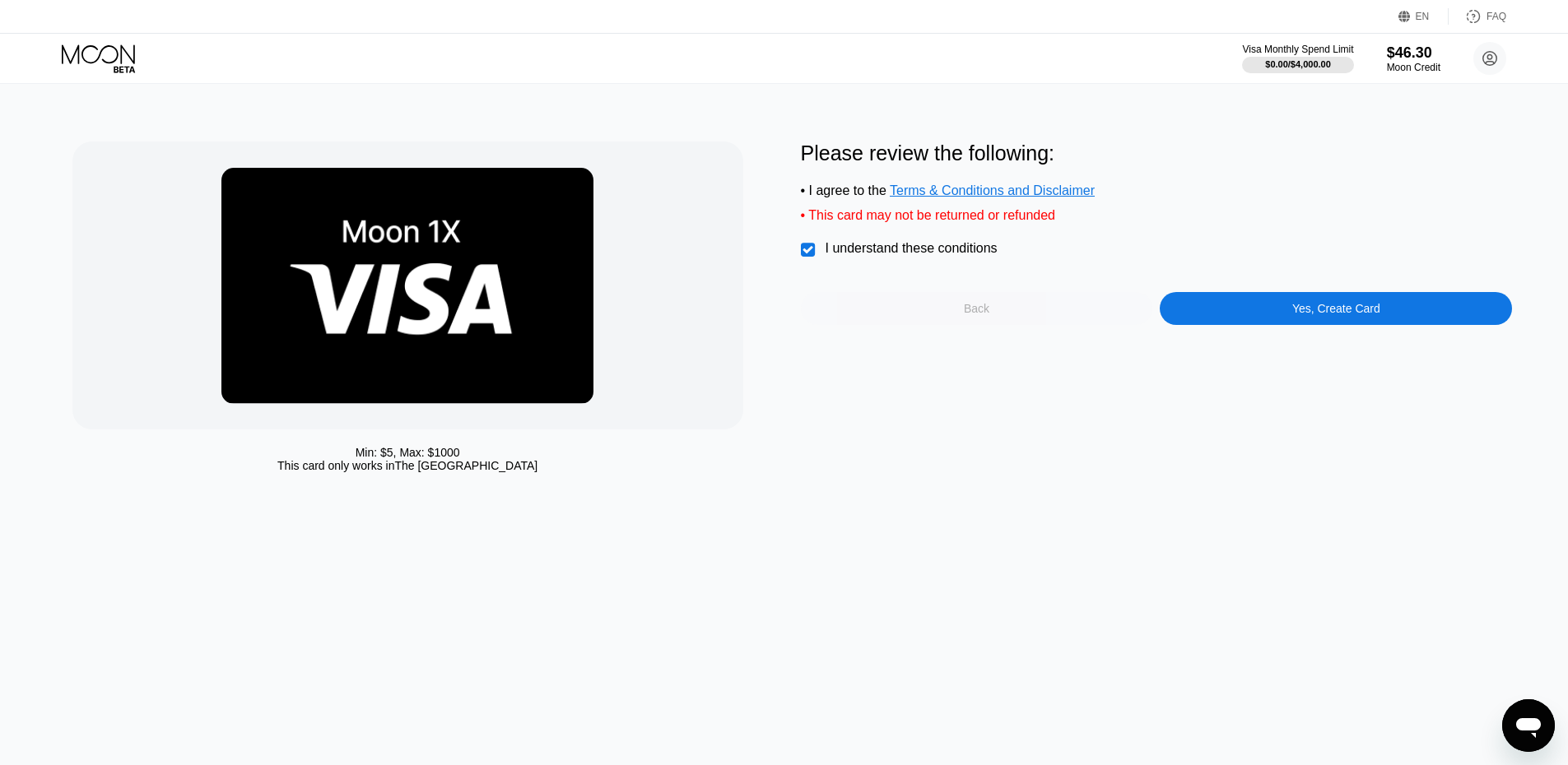
click at [1074, 320] on div "Back" at bounding box center [976, 308] width 352 height 33
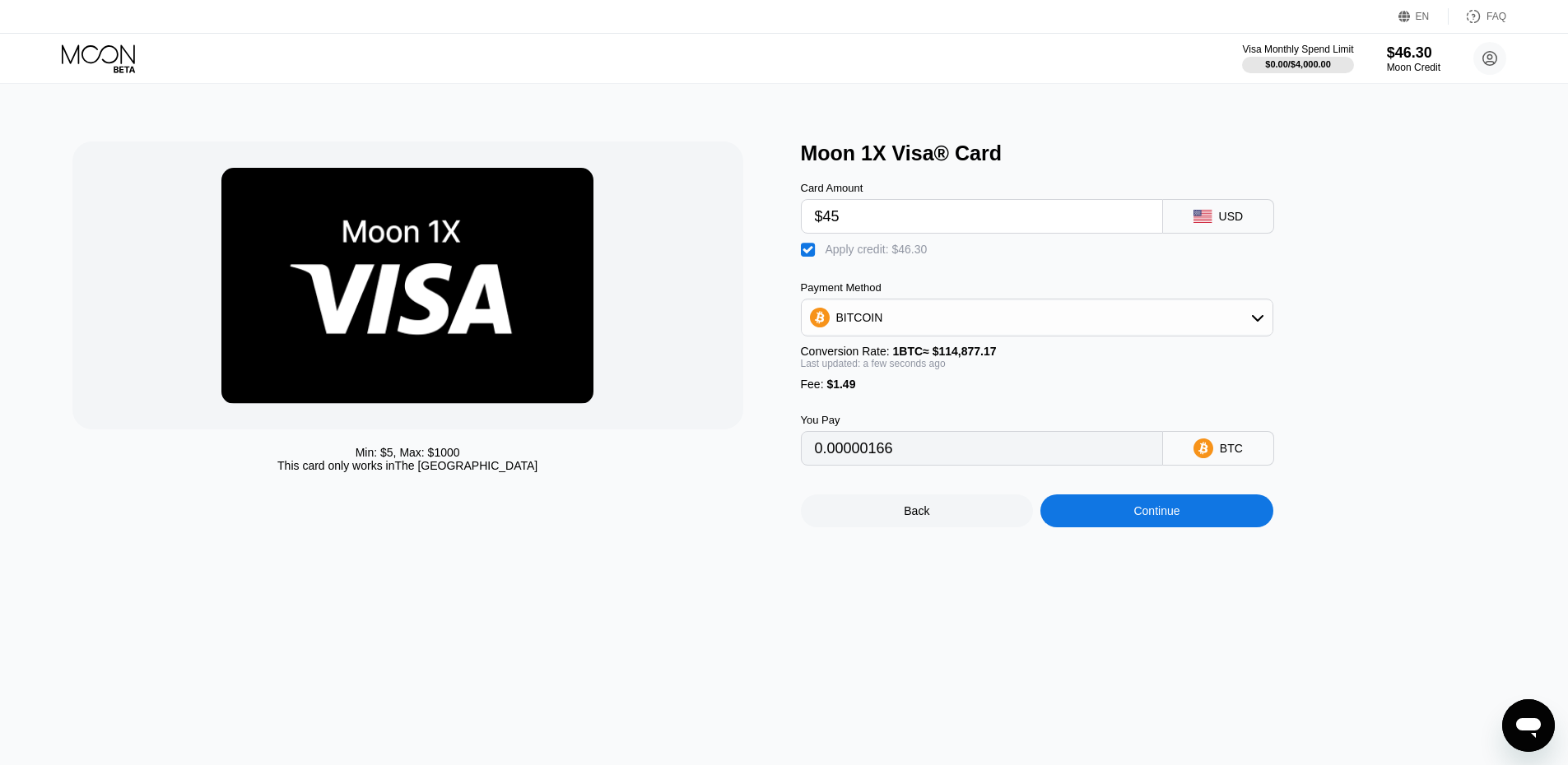
click at [918, 226] on input "$45" at bounding box center [982, 216] width 334 height 33
click at [1083, 518] on div "Continue" at bounding box center [1157, 511] width 233 height 33
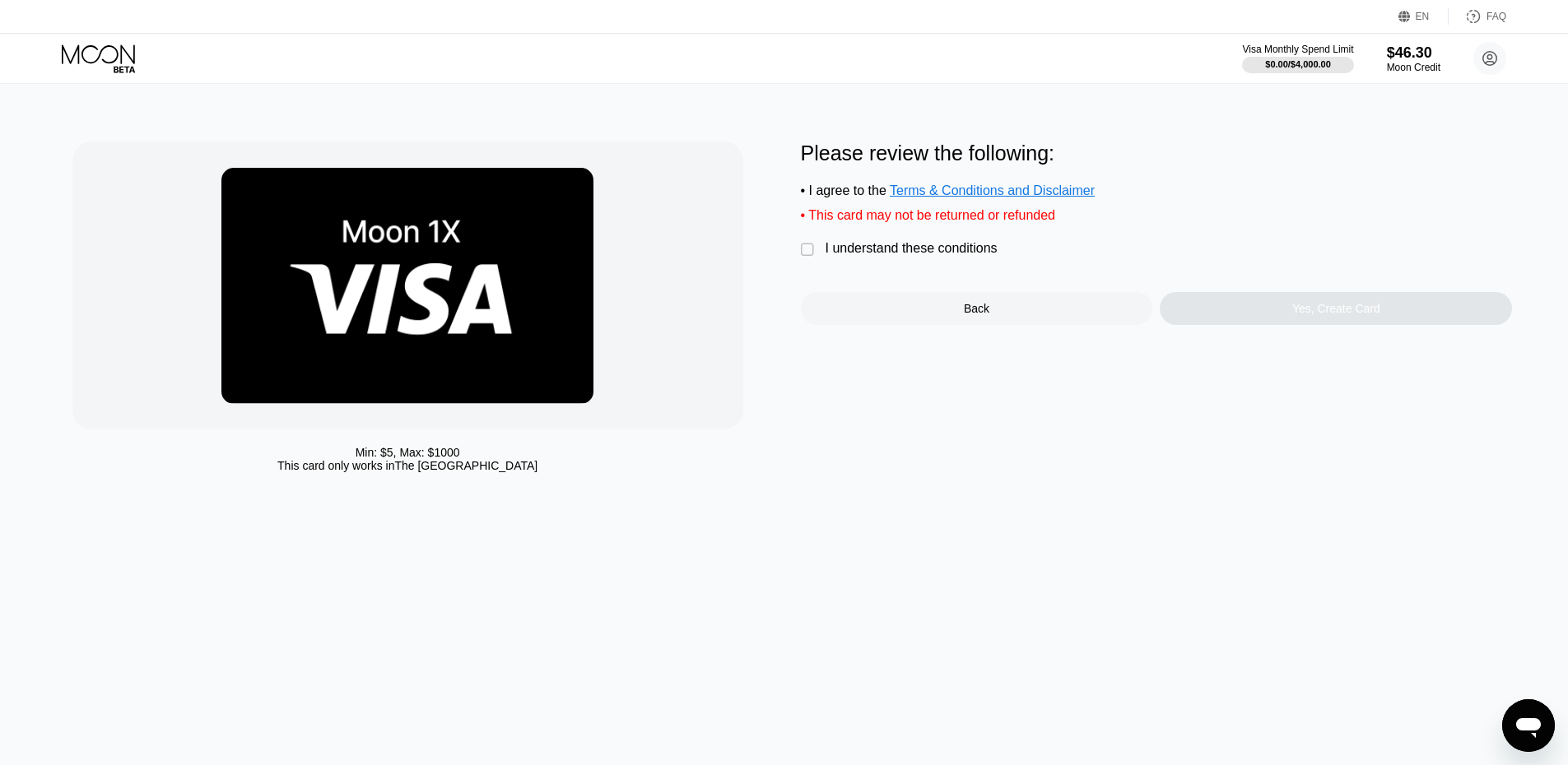
click at [887, 256] on div "I understand these conditions" at bounding box center [911, 248] width 172 height 15
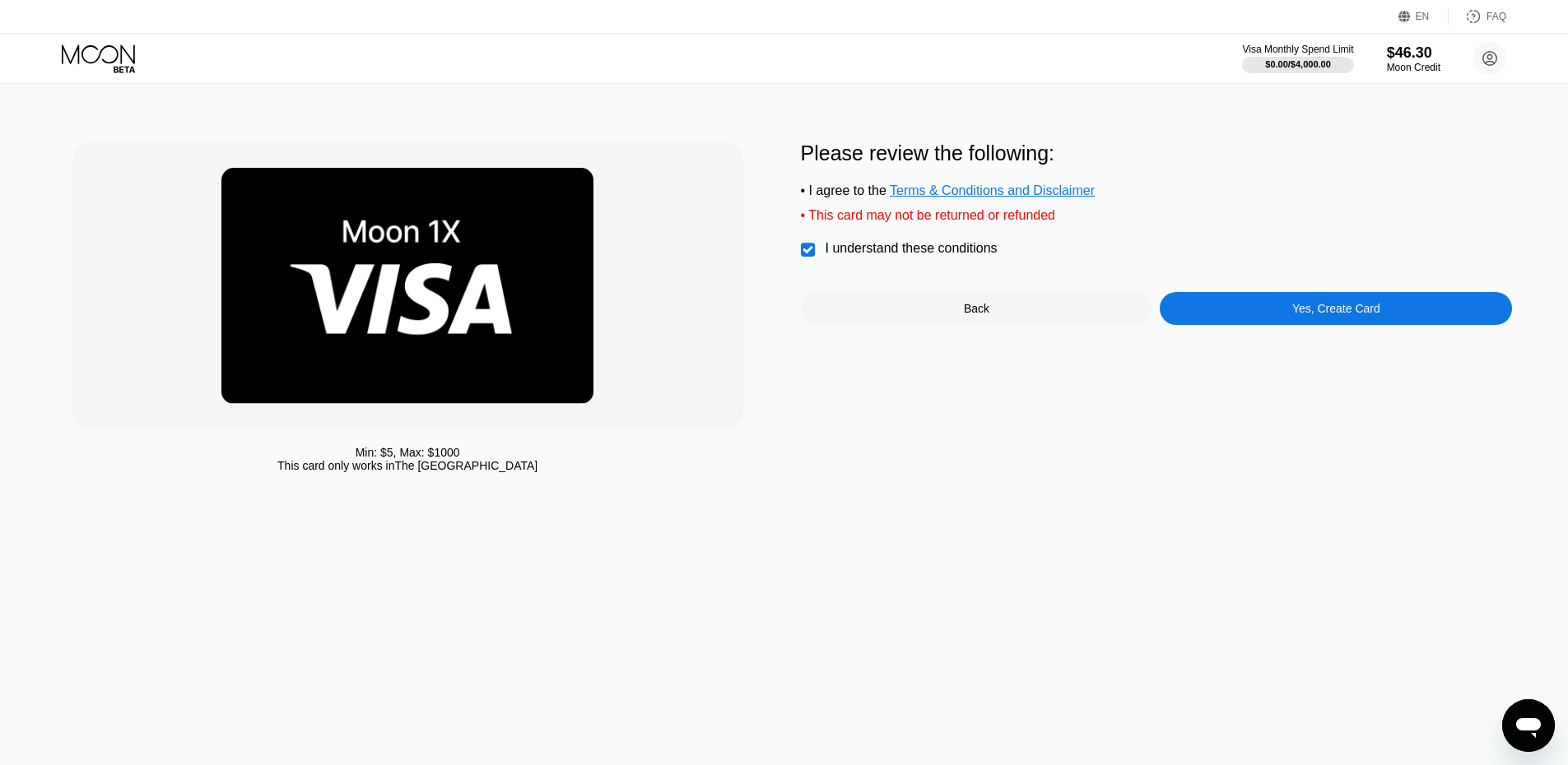
click at [1104, 322] on div "Back" at bounding box center [976, 308] width 352 height 33
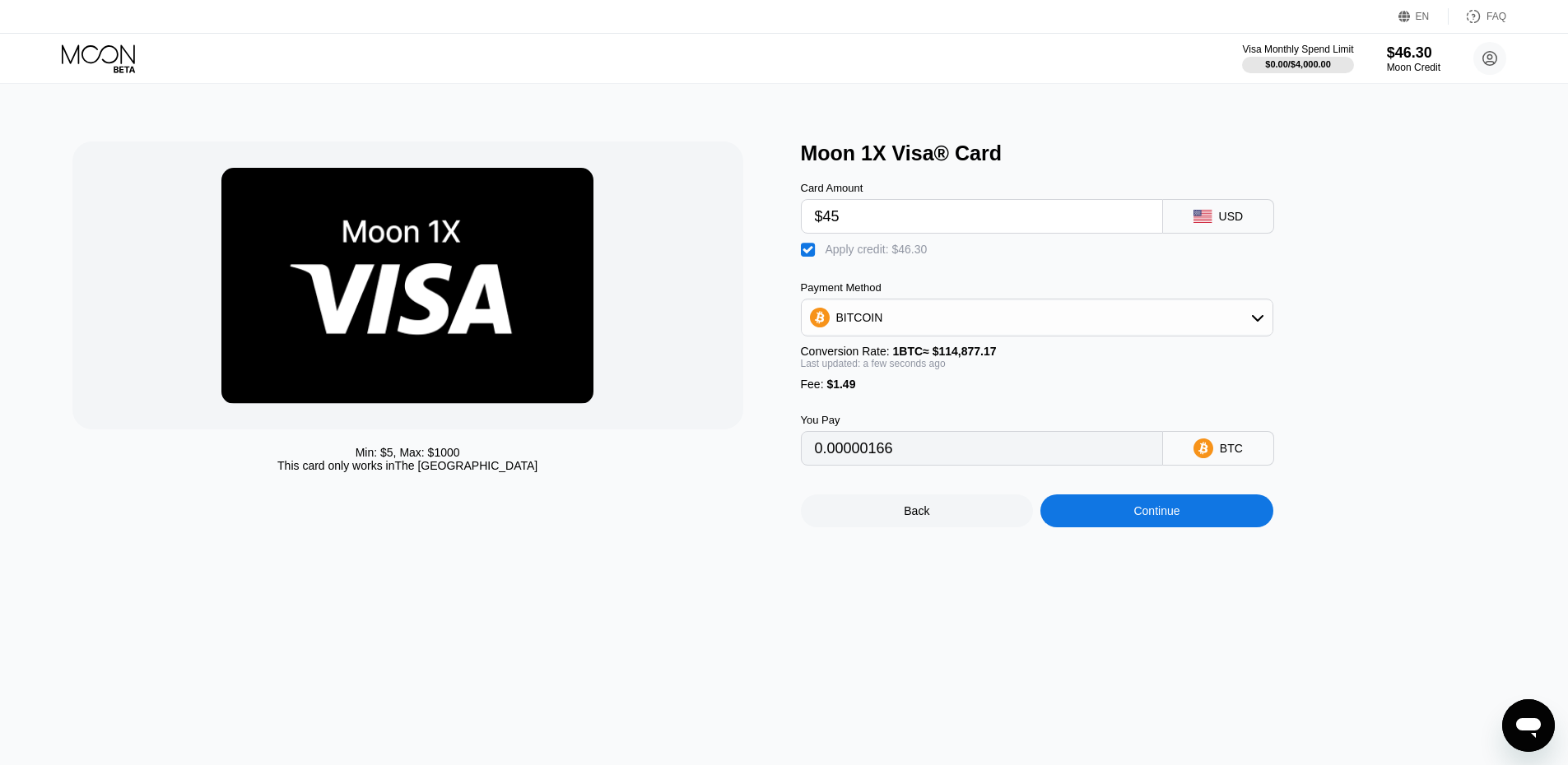
click at [1113, 527] on div "Continue" at bounding box center [1157, 511] width 233 height 33
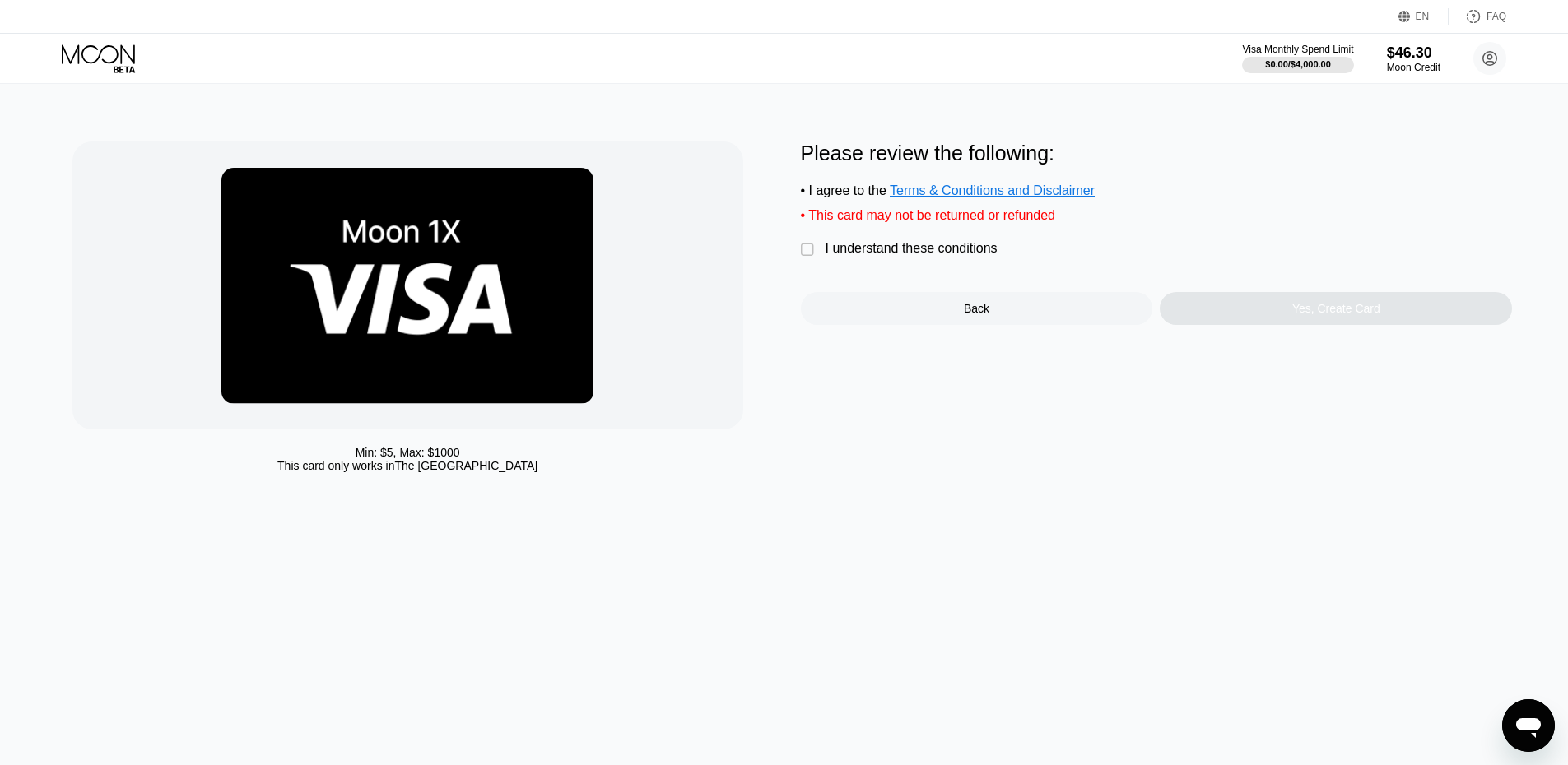
click at [950, 248] on div "Please review the following: • I agree to the Terms & Conditions and Disclaimer…" at bounding box center [1156, 232] width 712 height 183
drag, startPoint x: 950, startPoint y: 252, endPoint x: 958, endPoint y: 262, distance: 12.8
click at [950, 253] on div "I understand these conditions" at bounding box center [911, 248] width 172 height 15
click at [1259, 307] on div "Yes, Create Card" at bounding box center [1335, 308] width 352 height 33
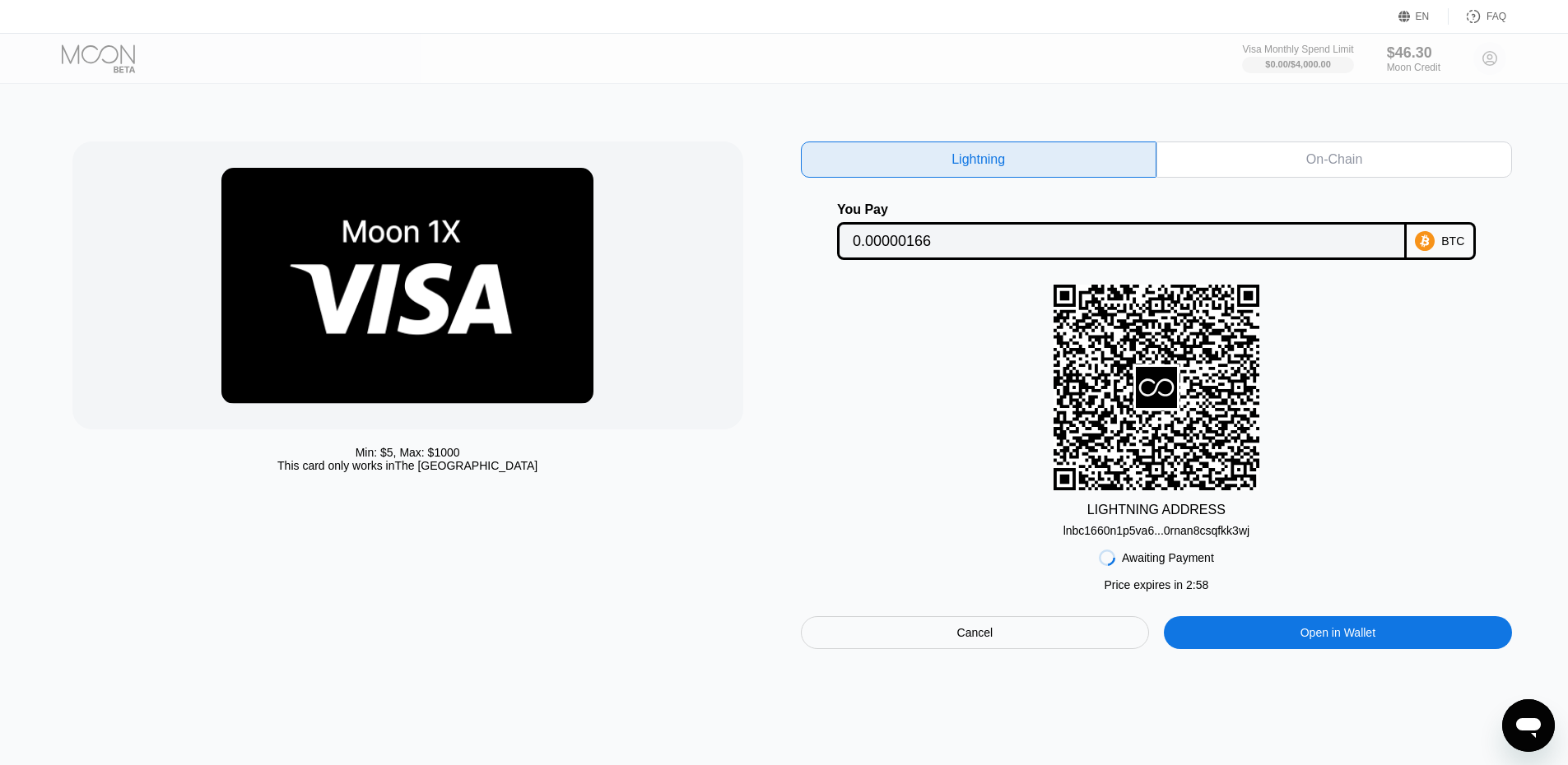
click at [1227, 163] on div "On-Chain" at bounding box center [1334, 159] width 355 height 36
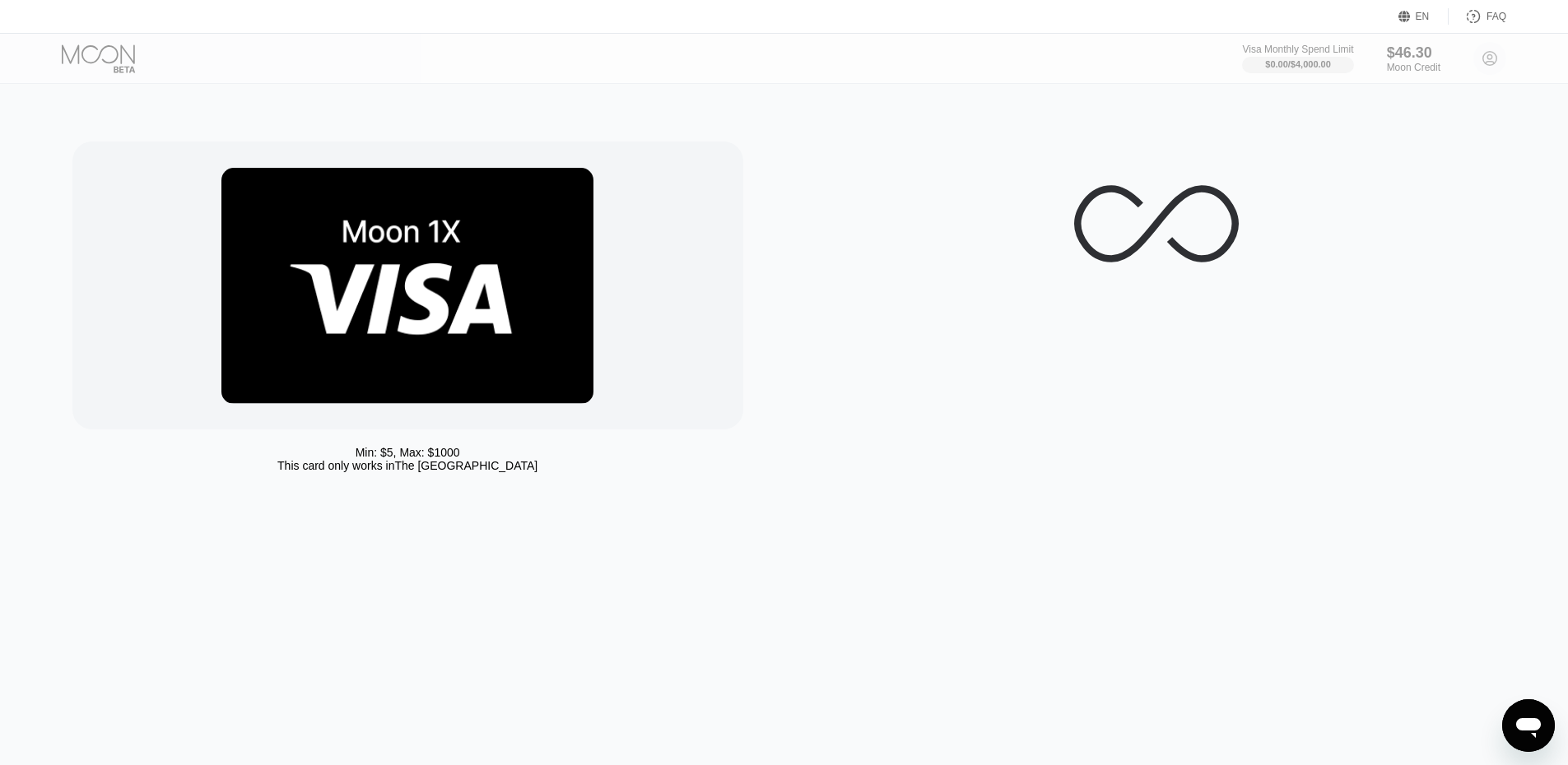
click at [115, 63] on div at bounding box center [113, 59] width 102 height 28
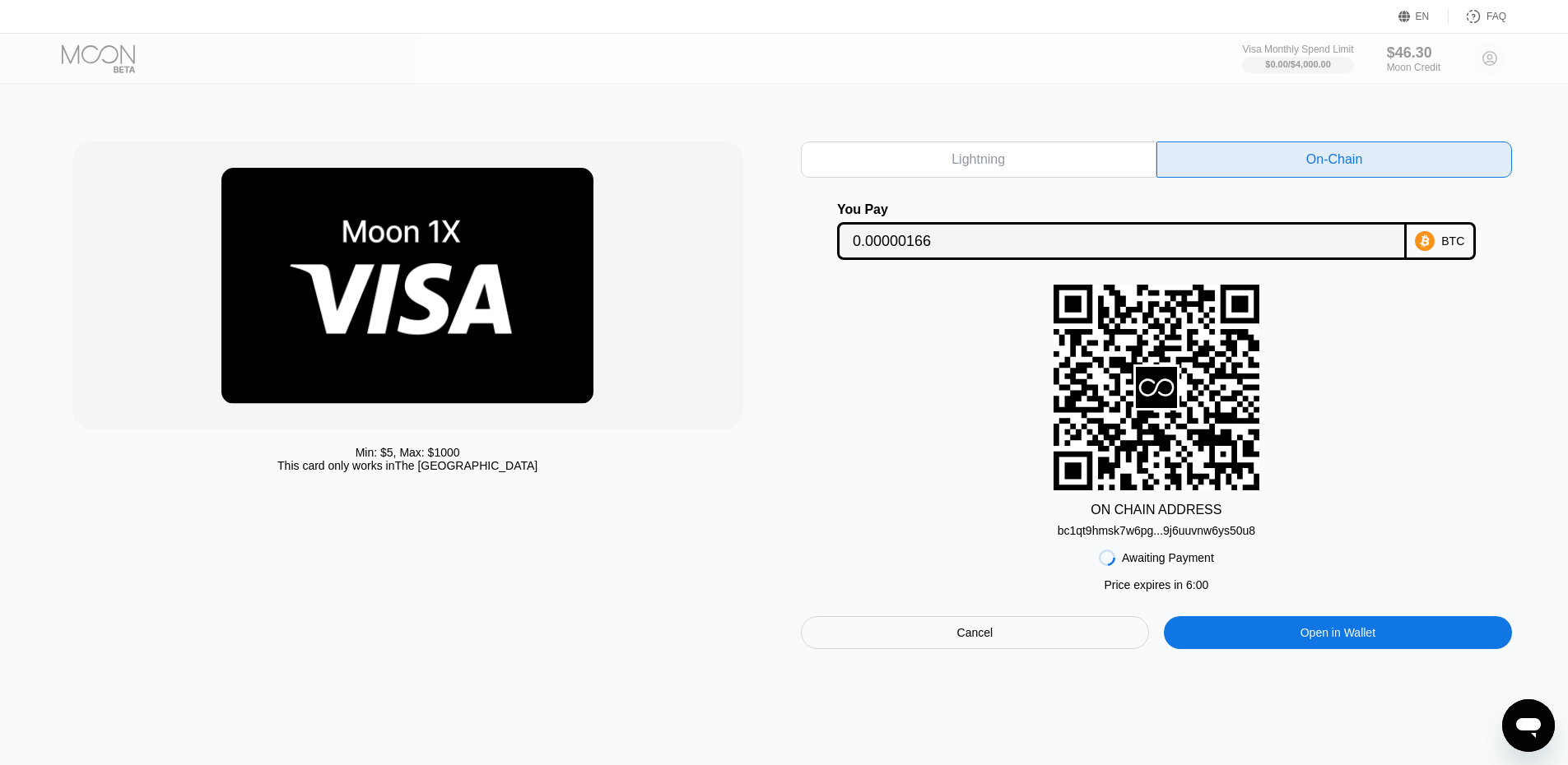
scroll to position [83, 0]
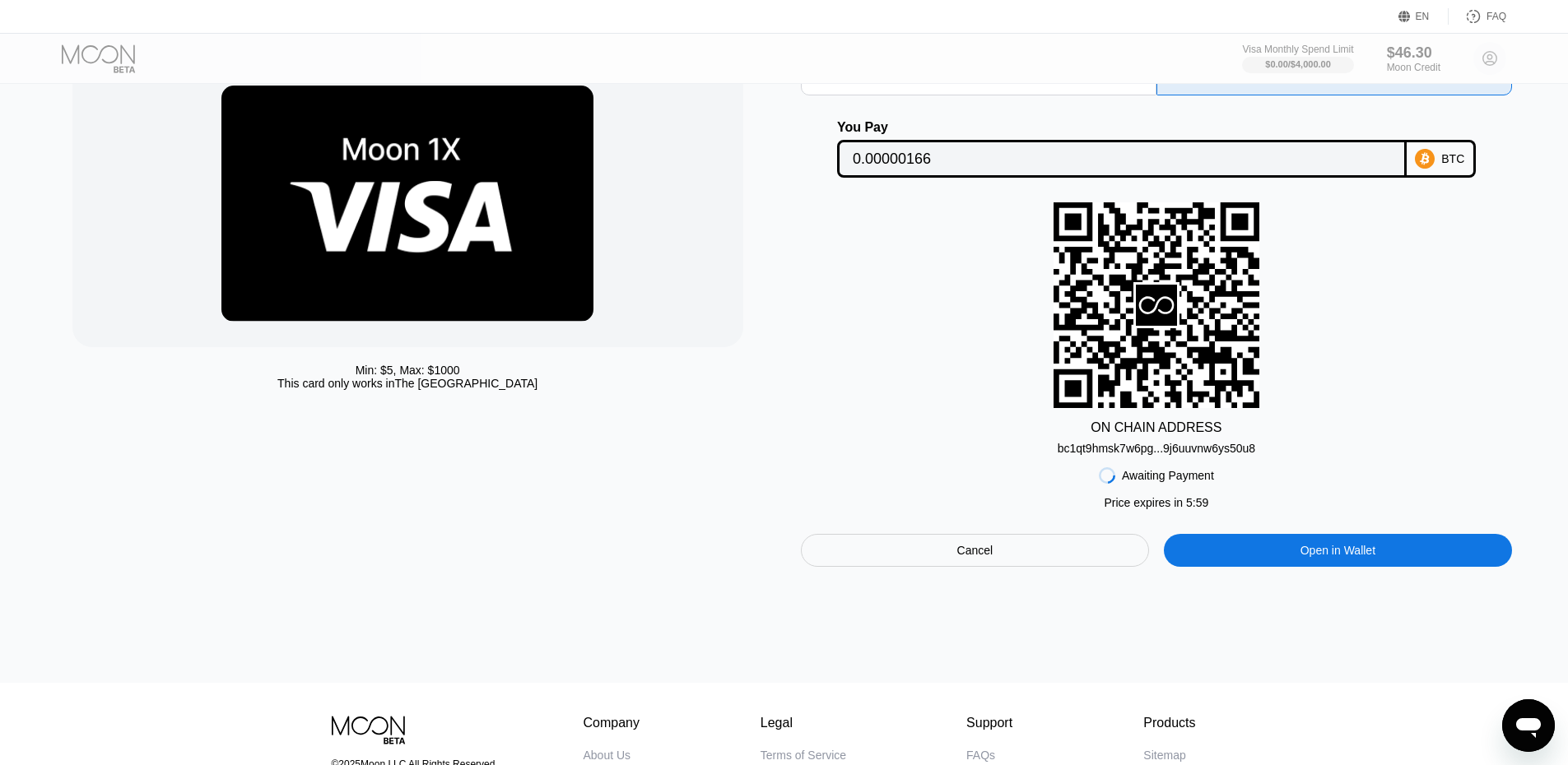
click at [955, 559] on div "Cancel" at bounding box center [974, 551] width 349 height 33
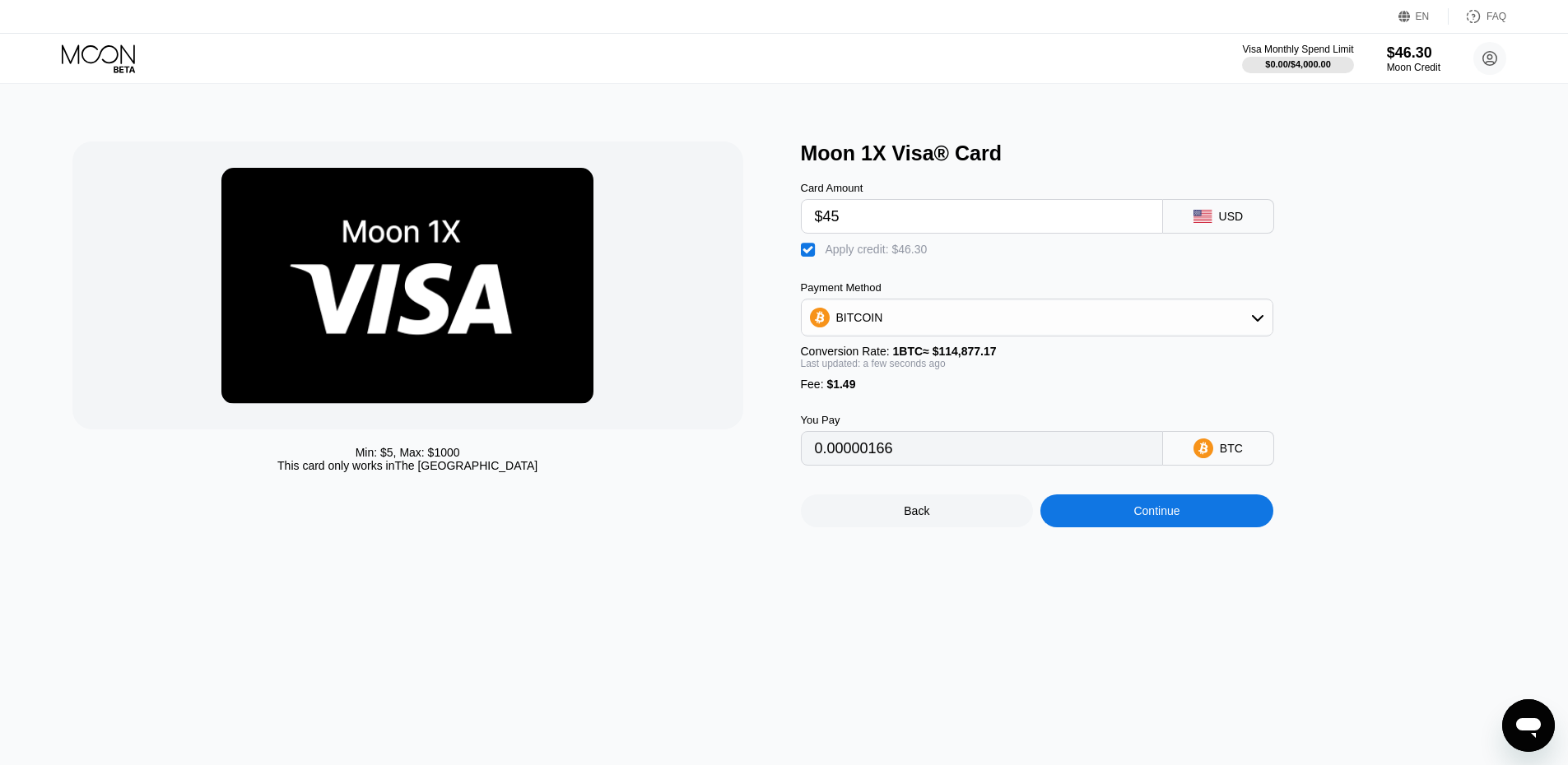
drag, startPoint x: 138, startPoint y: 84, endPoint x: 125, endPoint y: 76, distance: 15.3
click at [131, 79] on div "EN Language Select an item Save FAQ Visa Monthly Spend Limit $0.00 / $4,000.00 …" at bounding box center [784, 382] width 1568 height 765
click at [125, 75] on div "Visa Monthly Spend Limit $0.00 / $4,000.00 $46.30 Moon Credit Voltiz twongwong9…" at bounding box center [784, 58] width 1568 height 49
click at [122, 70] on icon at bounding box center [100, 59] width 77 height 28
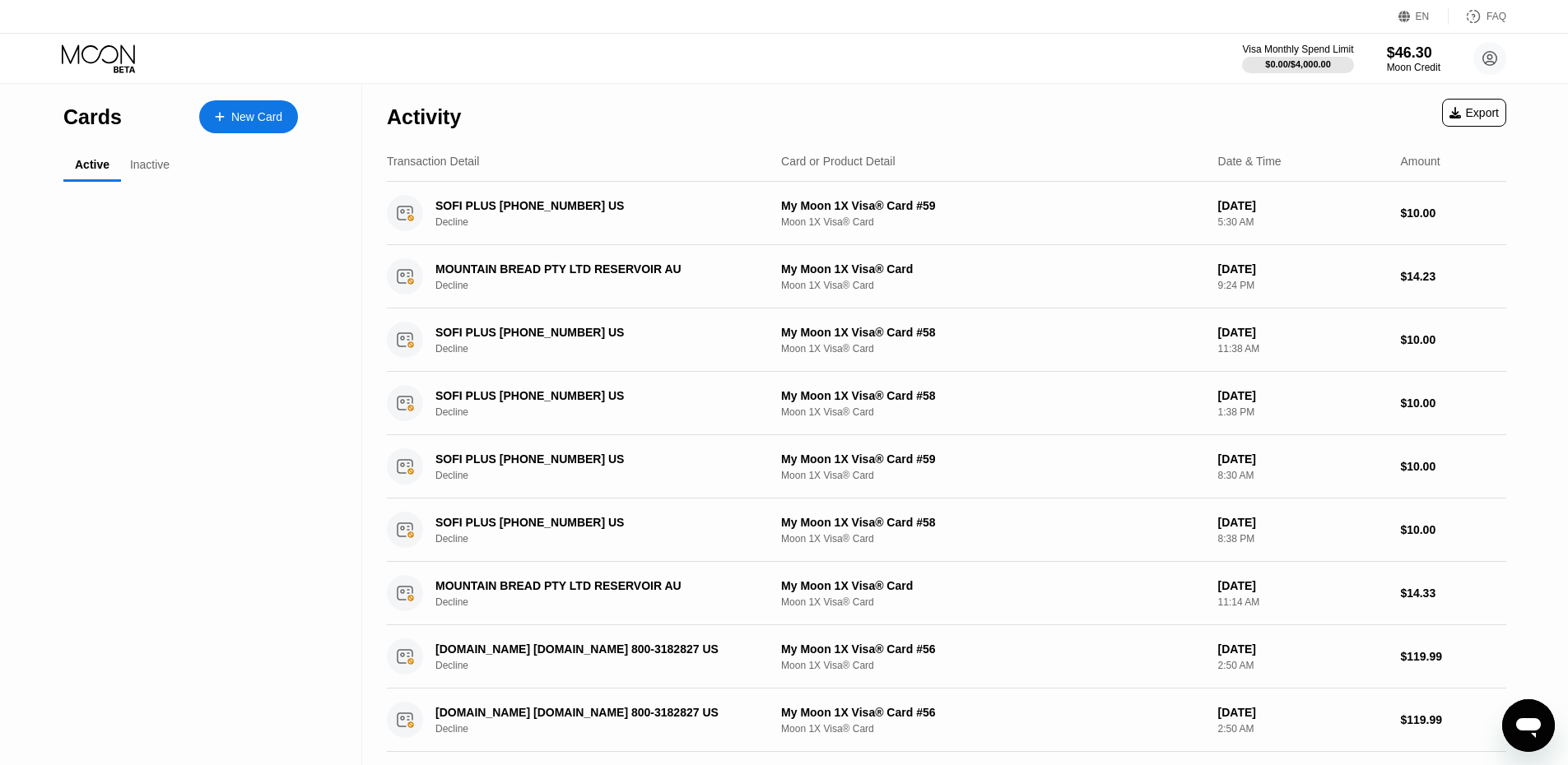
click at [122, 69] on icon at bounding box center [124, 70] width 22 height 7
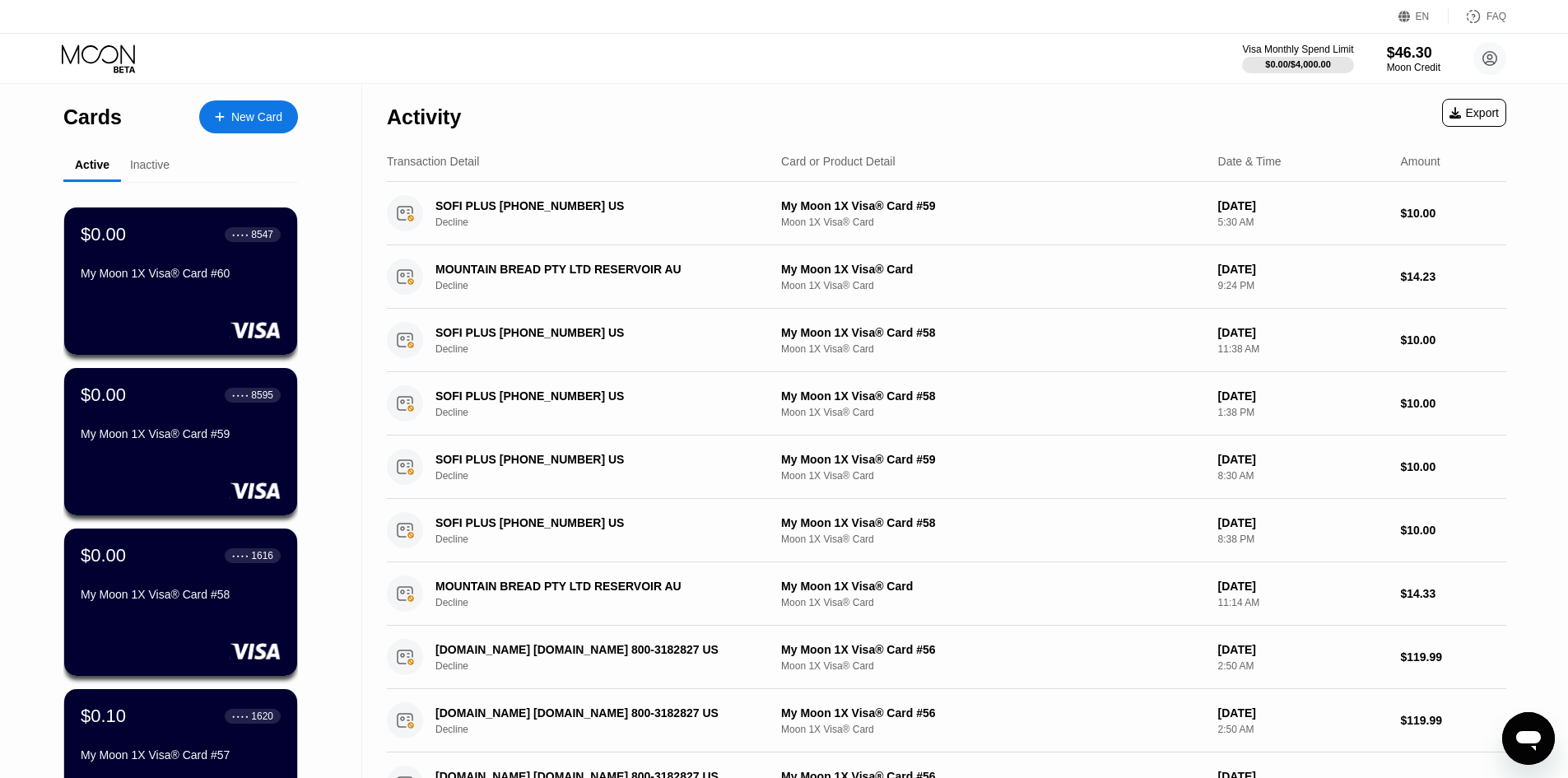
drag, startPoint x: 256, startPoint y: 122, endPoint x: 255, endPoint y: 136, distance: 14.0
click at [256, 121] on div "New Card" at bounding box center [256, 117] width 51 height 14
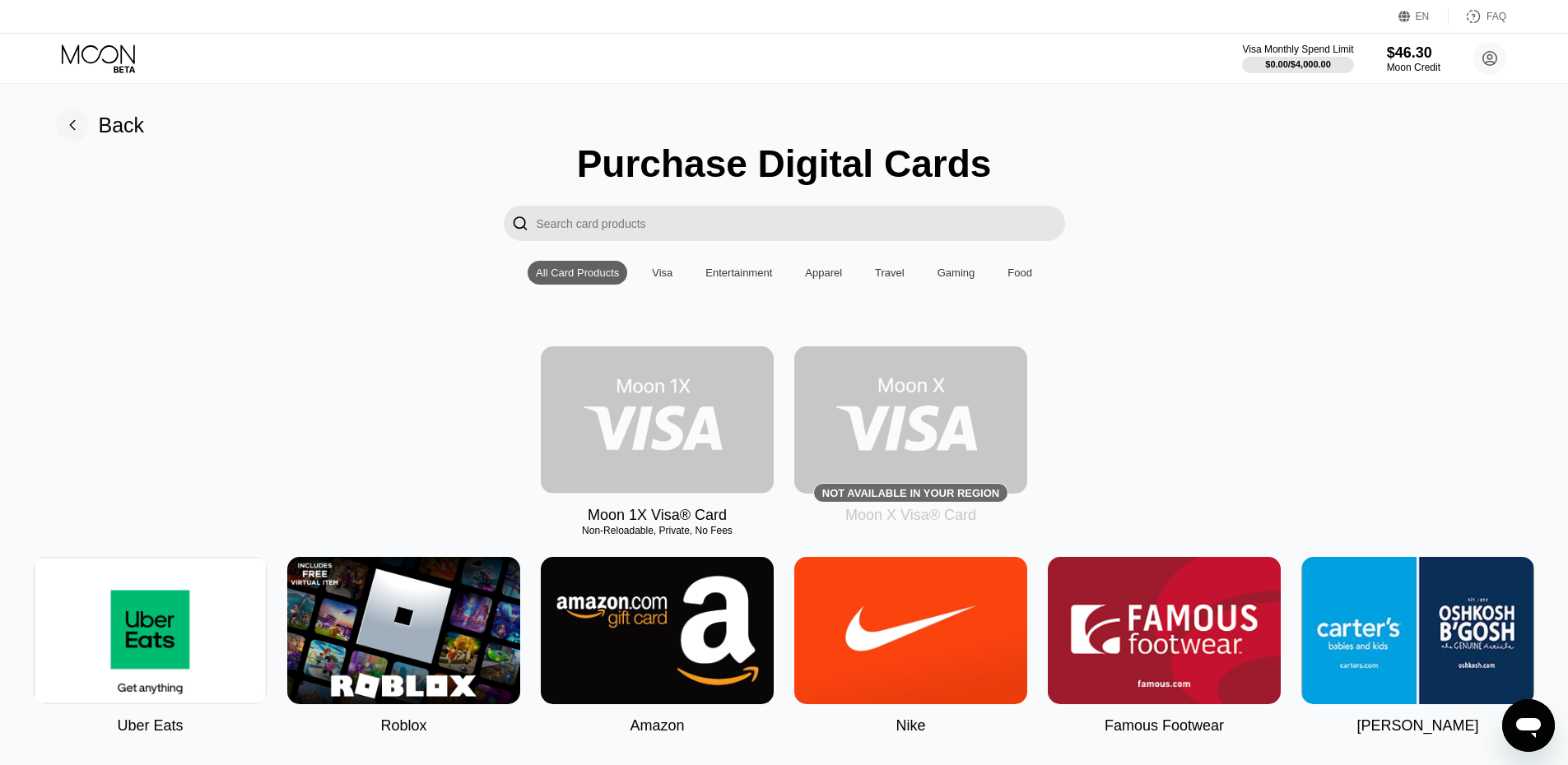
click at [656, 404] on img at bounding box center [657, 420] width 233 height 147
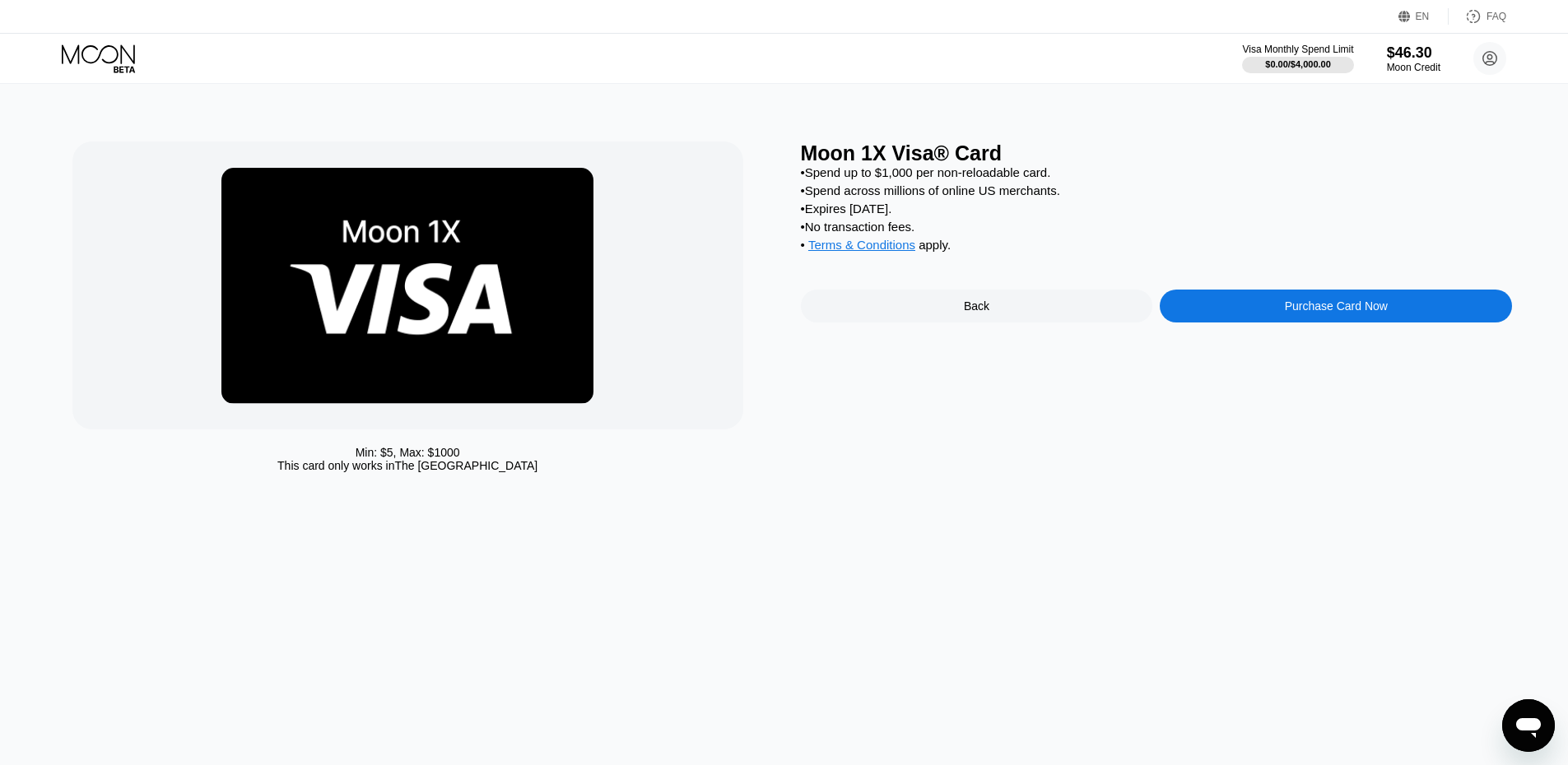
click at [1242, 317] on div "Purchase Card Now" at bounding box center [1335, 306] width 352 height 33
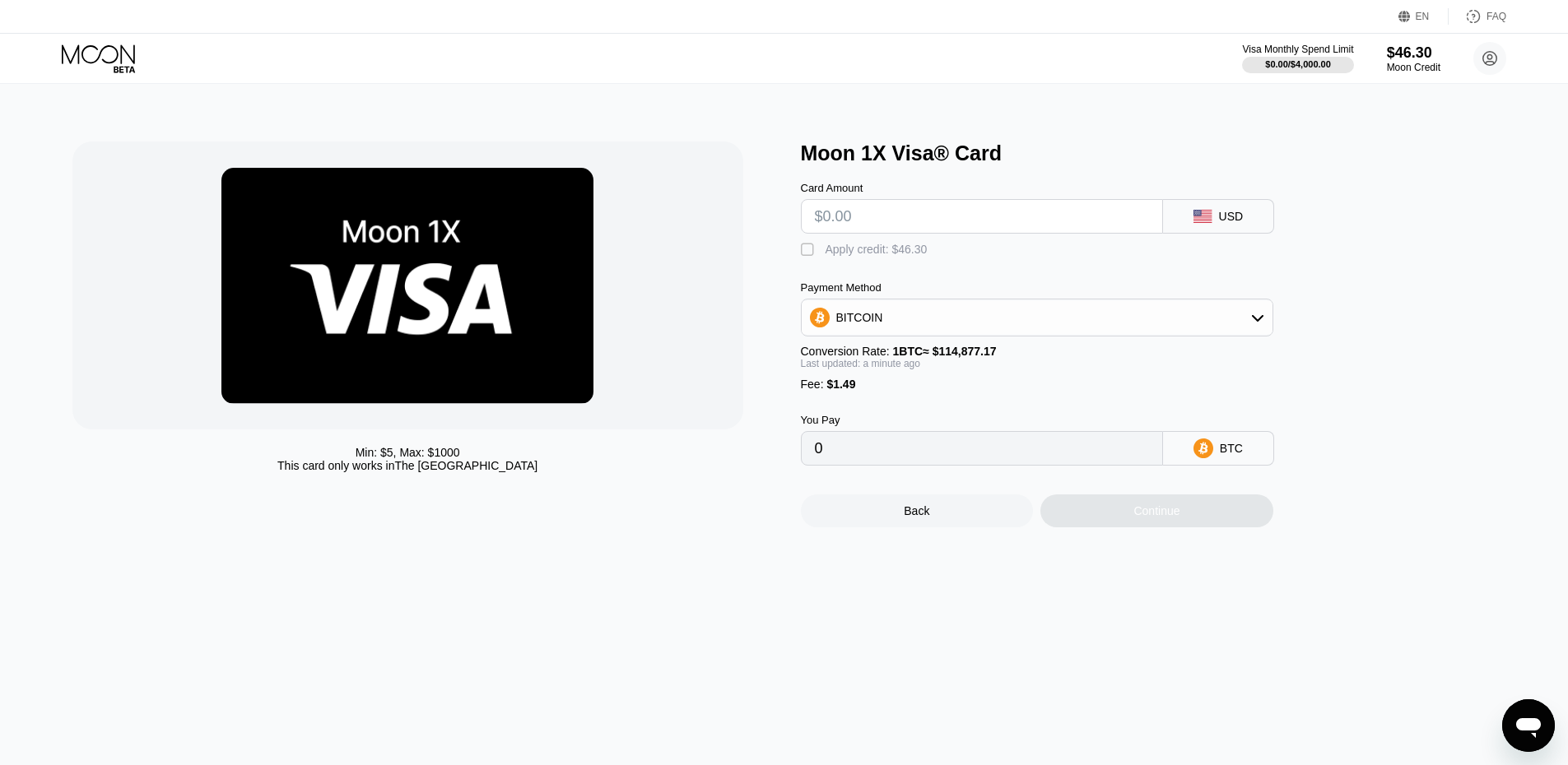
click at [950, 213] on input "text" at bounding box center [982, 216] width 334 height 33
type input "$3"
type input "0.00003909"
type input "$36"
type input "0.00032635"
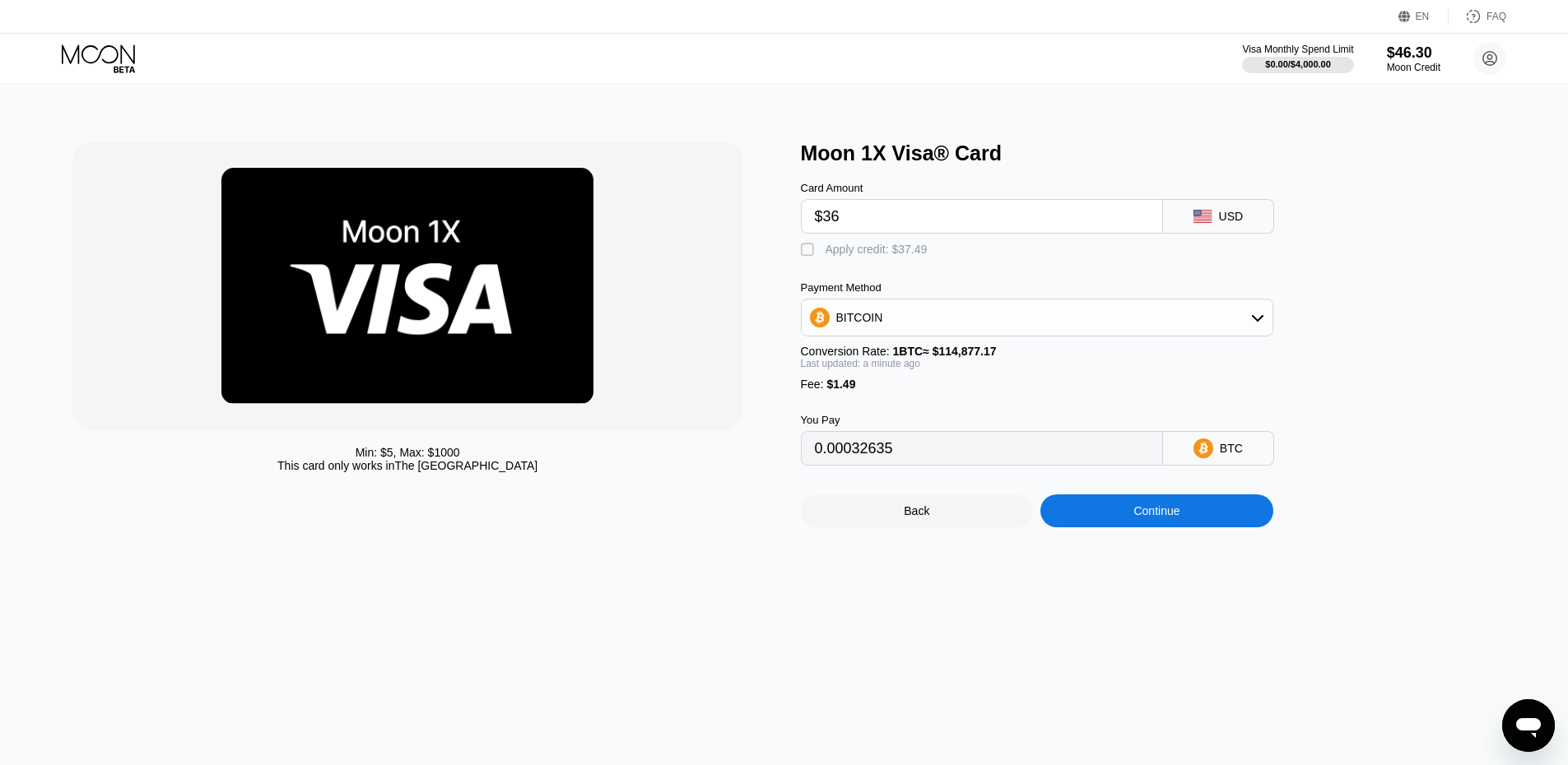
type input "$3"
type input "0.00003909"
type input "$35"
type input "0.00031765"
type input "$35"
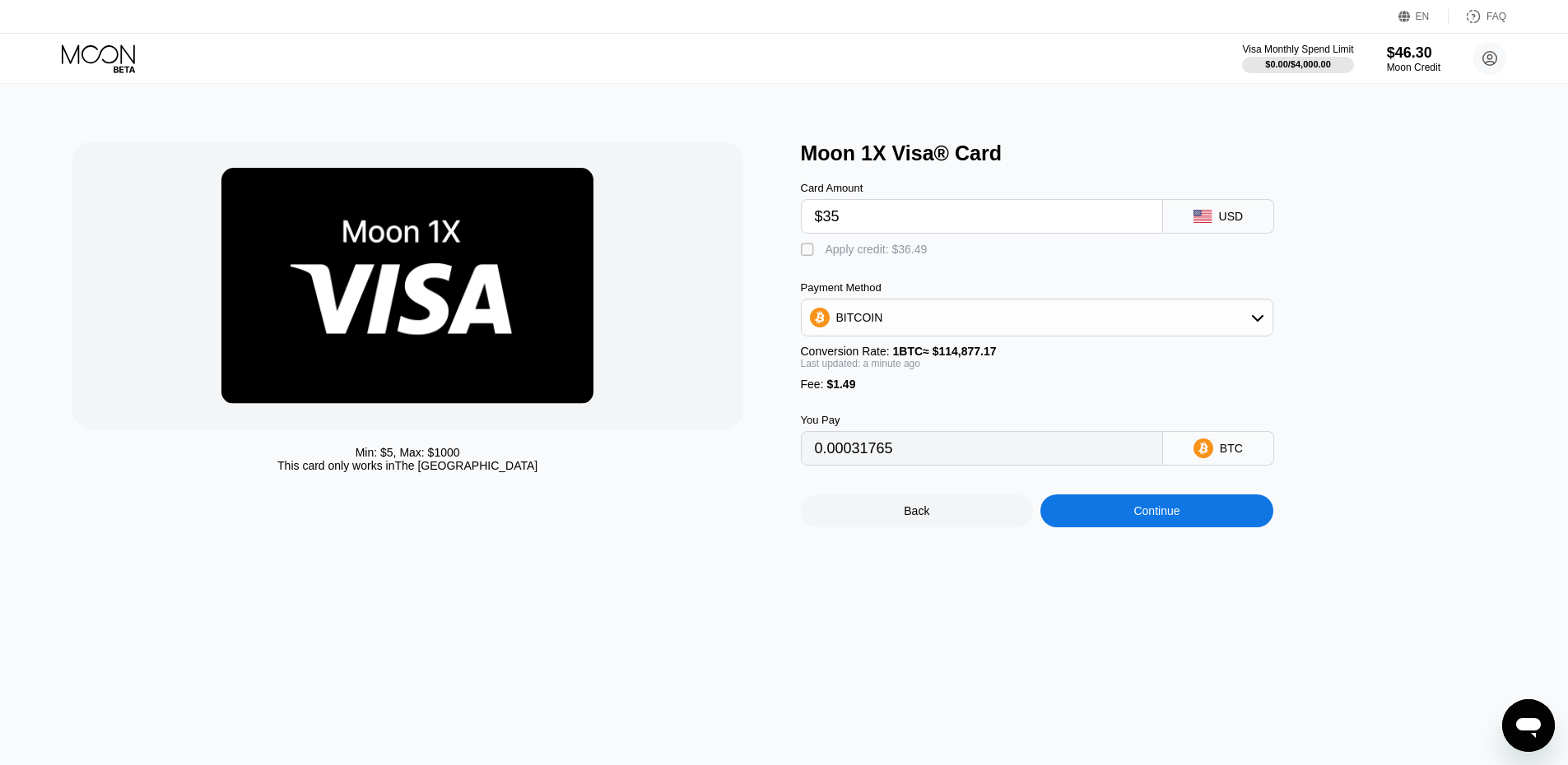
drag, startPoint x: 839, startPoint y: 262, endPoint x: 837, endPoint y: 284, distance: 22.1
click at [840, 256] on div "Apply credit: $36.49" at bounding box center [876, 249] width 102 height 13
type input "0"
click at [1105, 527] on div "Continue" at bounding box center [1157, 511] width 233 height 33
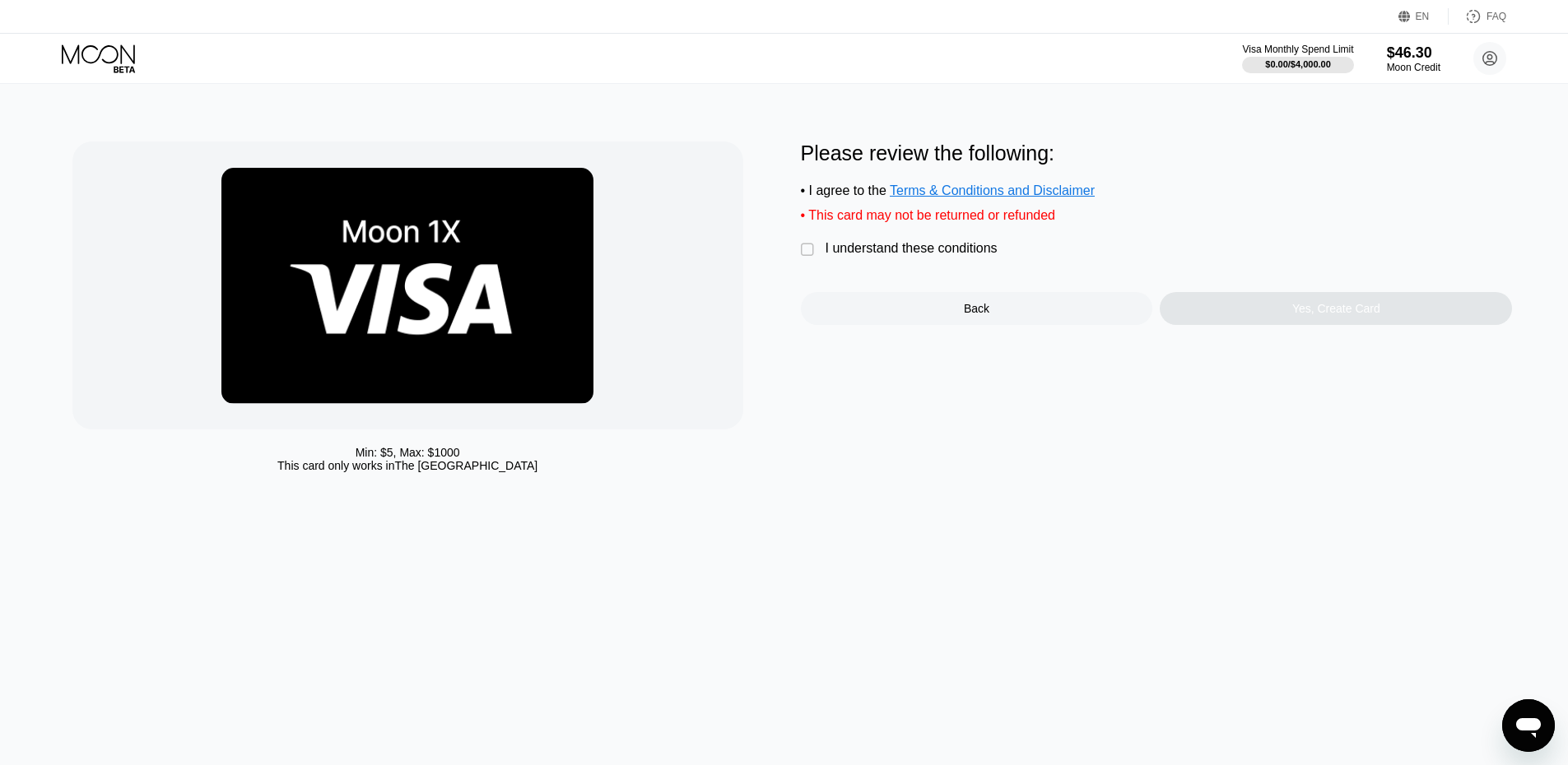
click at [931, 256] on div "I understand these conditions" at bounding box center [911, 248] width 172 height 15
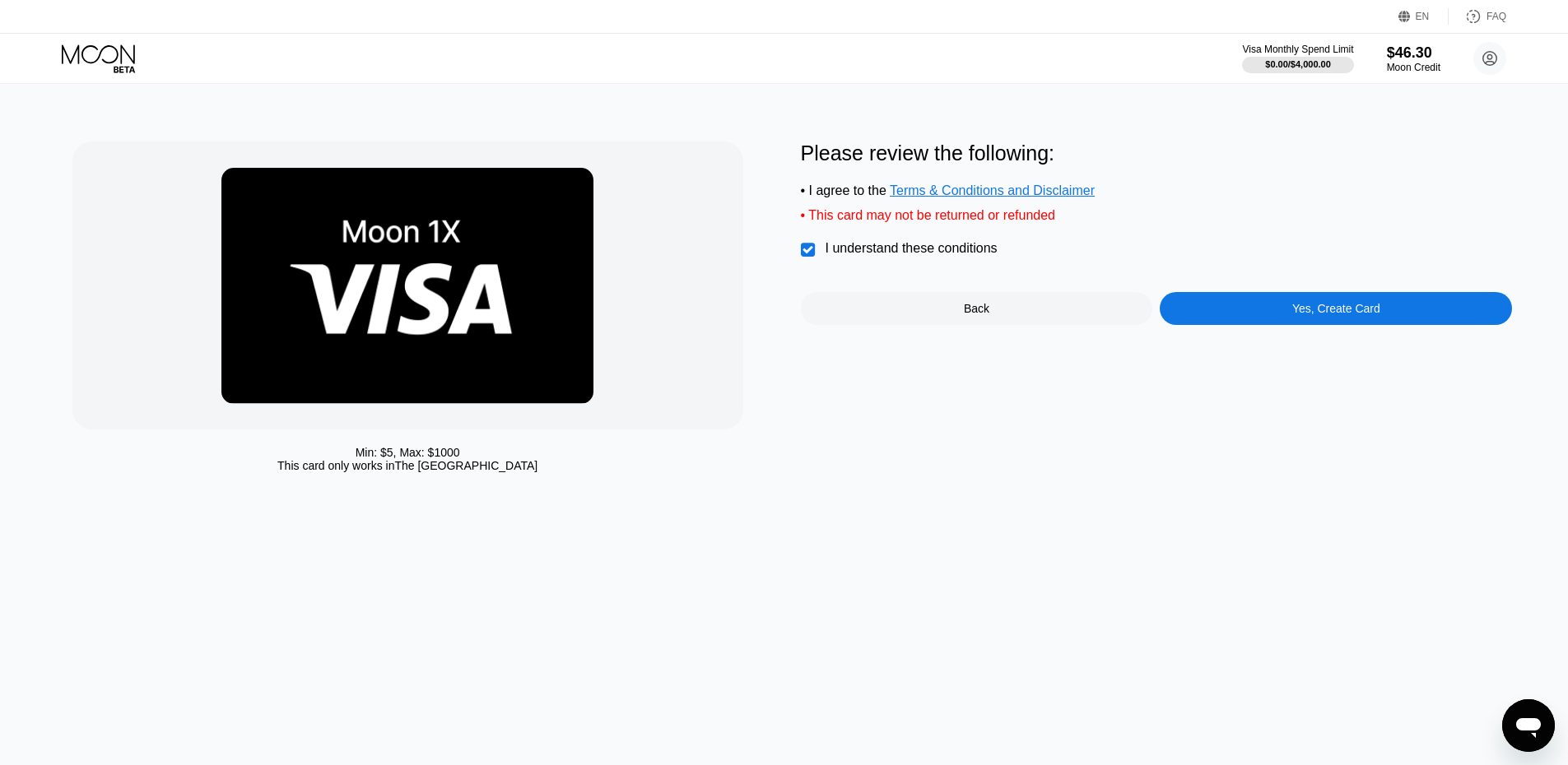
click at [1232, 318] on div "Yes, Create Card" at bounding box center [1335, 308] width 352 height 33
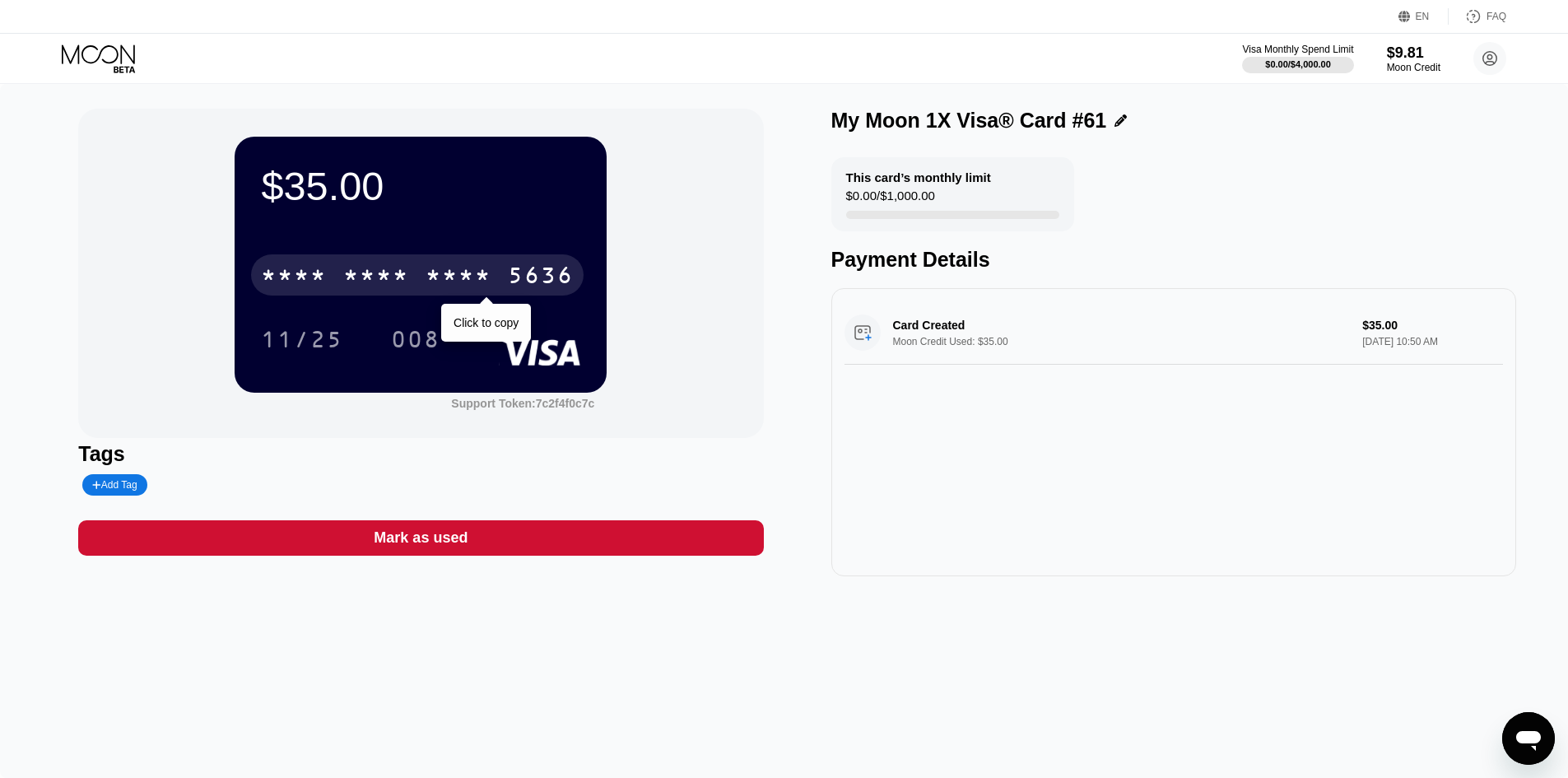
click at [392, 263] on div "* * * * * * * * * * * * 5636" at bounding box center [417, 275] width 332 height 41
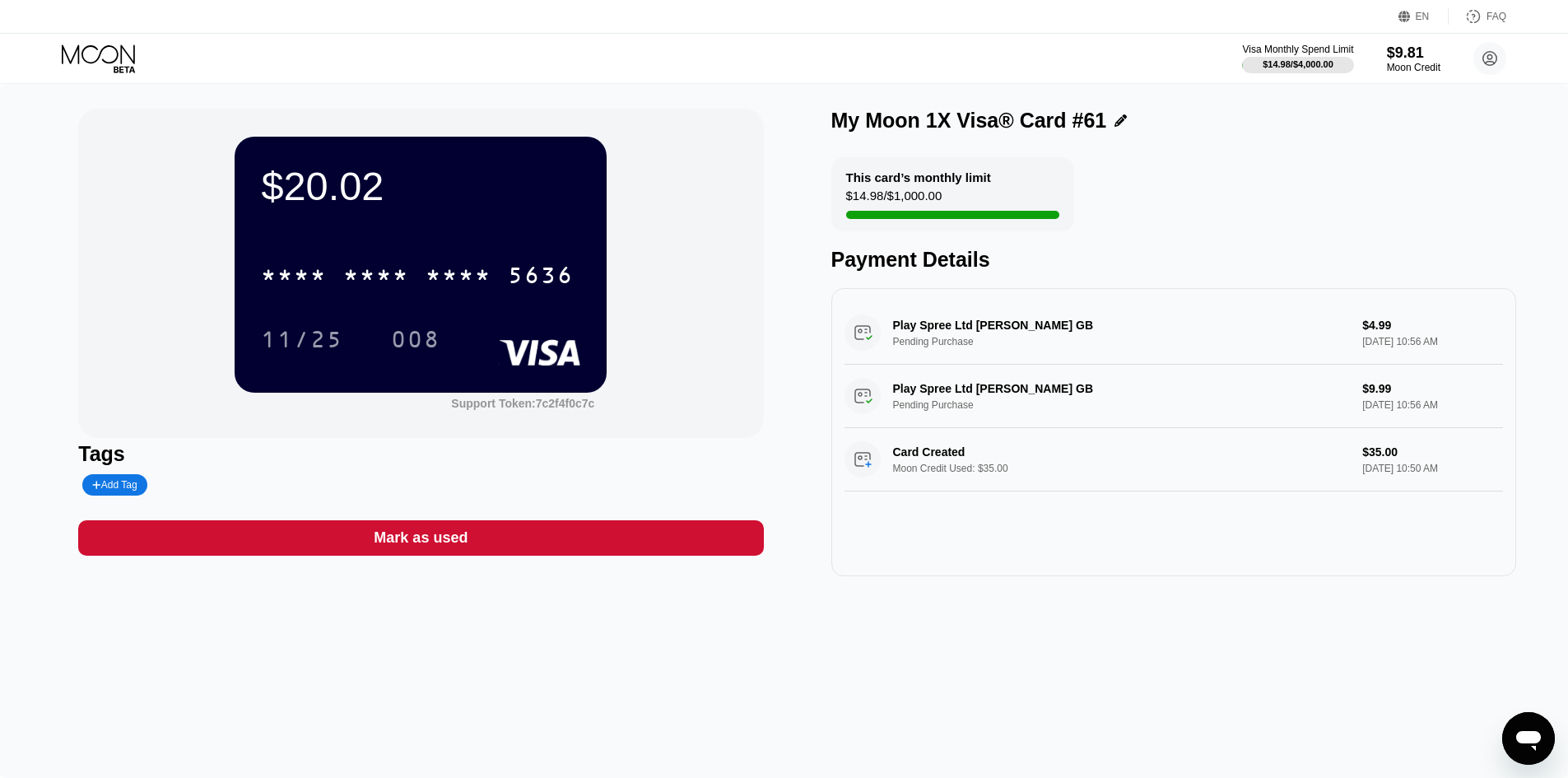
click at [448, 262] on div "* * * * * * * * * * * * 5636" at bounding box center [417, 275] width 332 height 41
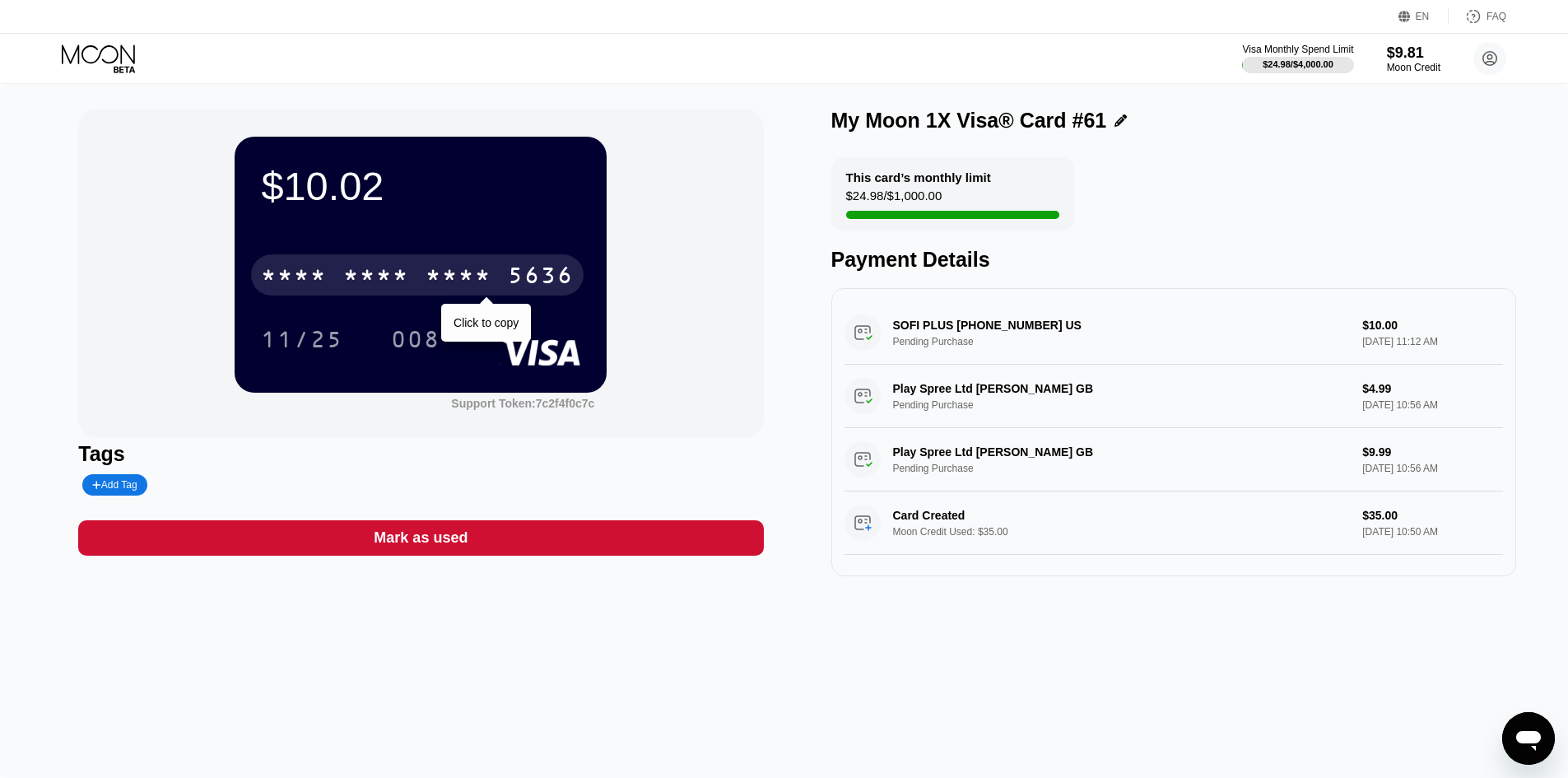
click at [555, 262] on div "* * * * * * * * * * * * 5636" at bounding box center [417, 275] width 332 height 41
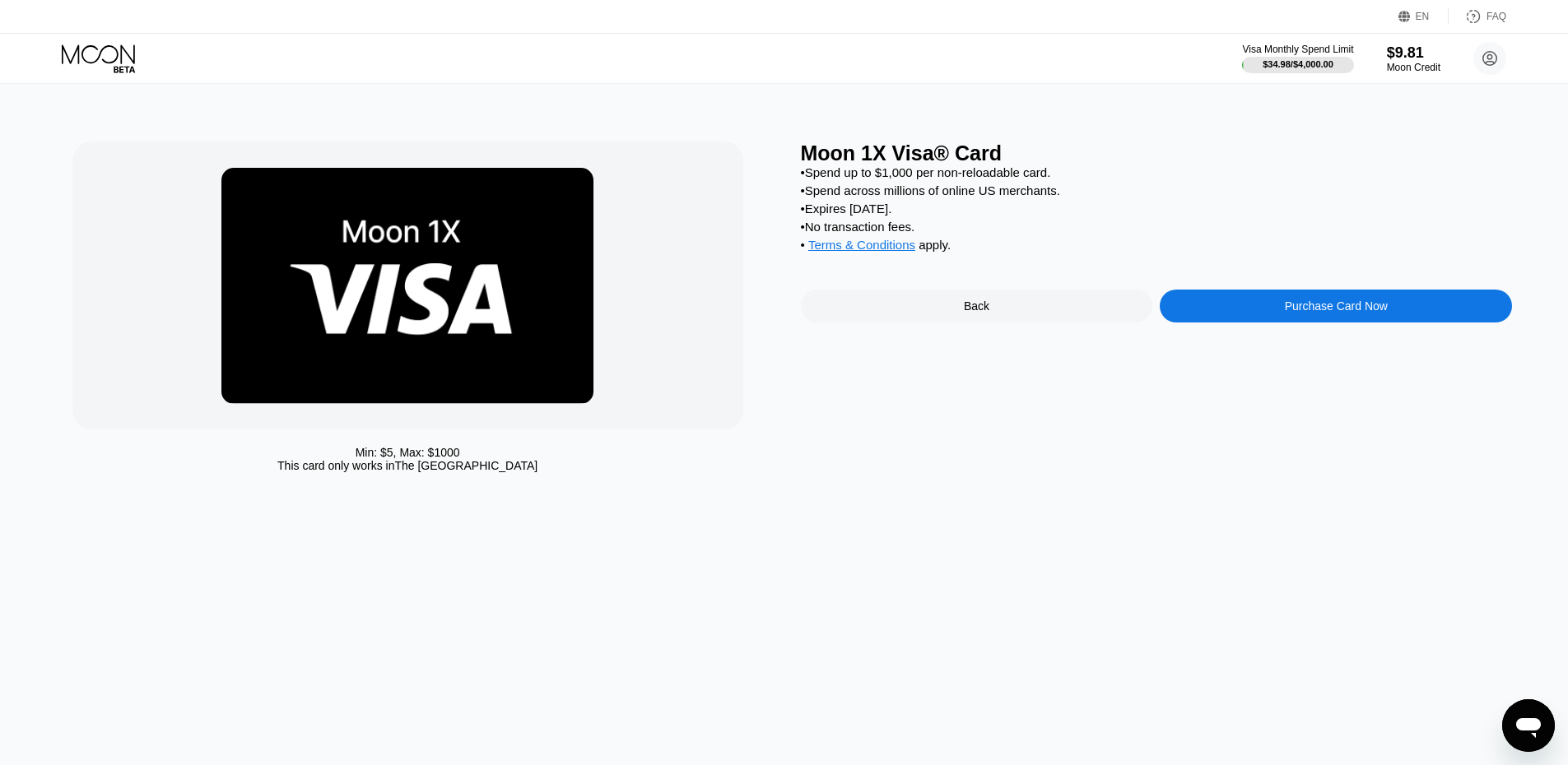
drag, startPoint x: 0, startPoint y: 340, endPoint x: 244, endPoint y: 324, distance: 244.5
click at [23, 338] on div "Min: $ 5 , Max: $ 1000 This card only works in The United States Moon 1X Visa® …" at bounding box center [784, 425] width 1580 height 682
click at [1383, 53] on div "Visa Monthly Spend Limit $34.98 / $4,000.00 $9.81 Moon Credit Voltiz [EMAIL_ADD…" at bounding box center [1374, 59] width 264 height 33
click at [114, 51] on icon at bounding box center [100, 59] width 77 height 28
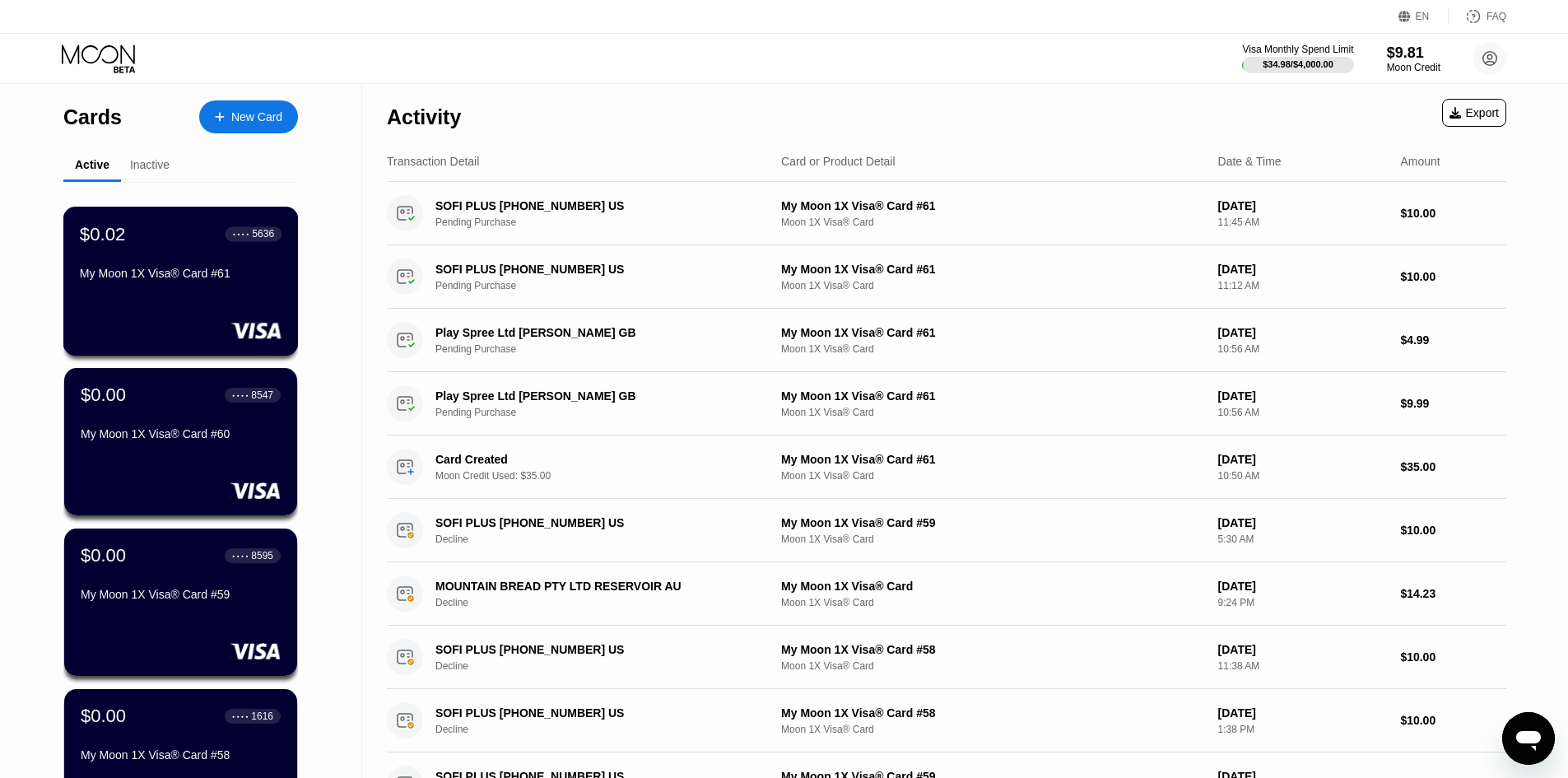
click at [173, 250] on div "$0.02 ● ● ● ● 5636 My Moon 1X Visa® Card #61" at bounding box center [181, 255] width 201 height 64
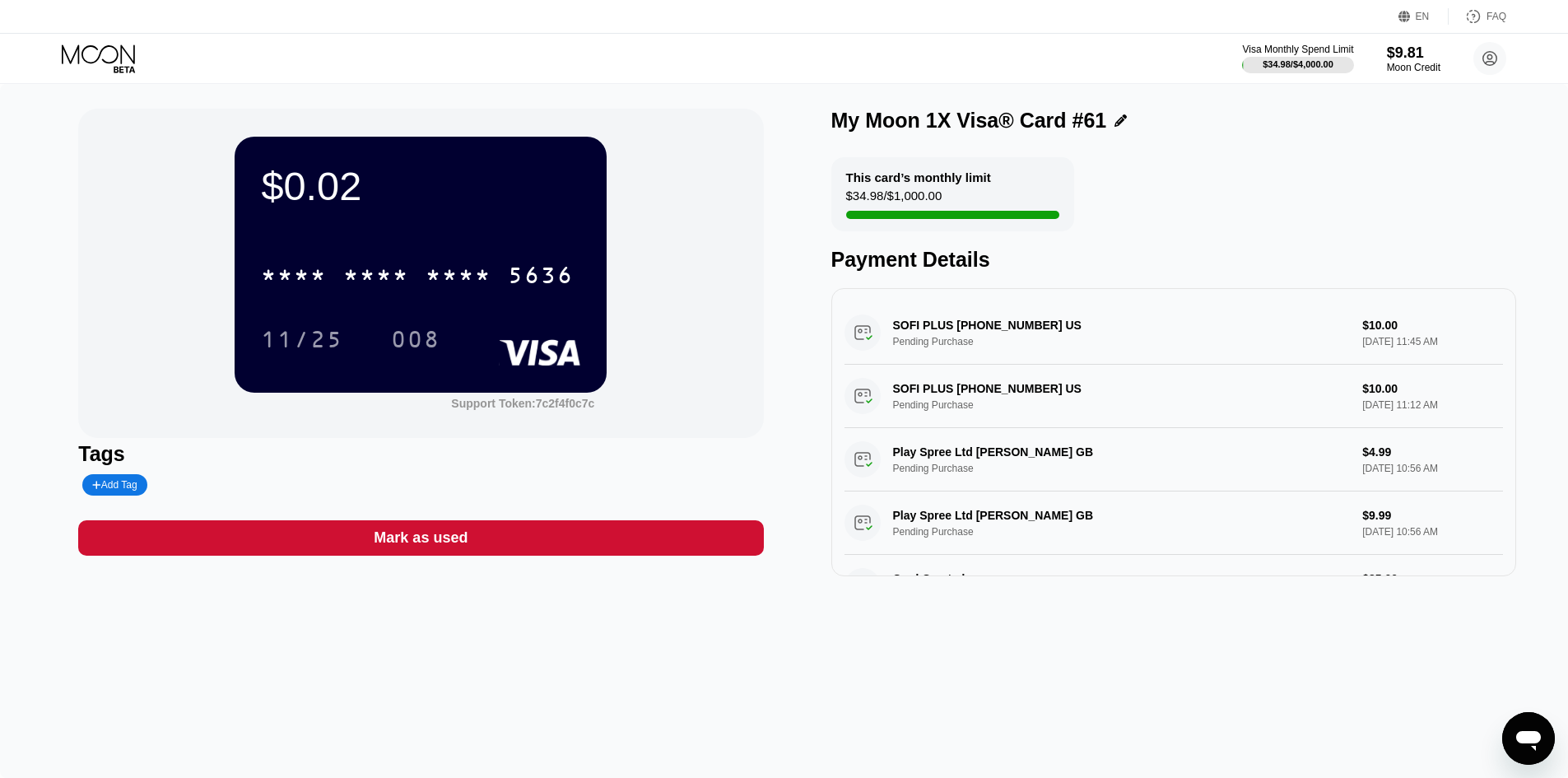
drag, startPoint x: 0, startPoint y: 352, endPoint x: 499, endPoint y: 378, distance: 499.7
click at [7, 355] on div "$0.02 * * * * * * * * * * * * 5636 11/25 008 Support Token: 7c2f4f0c7c Tags Add…" at bounding box center [784, 431] width 1568 height 694
